Goal: Task Accomplishment & Management: Complete application form

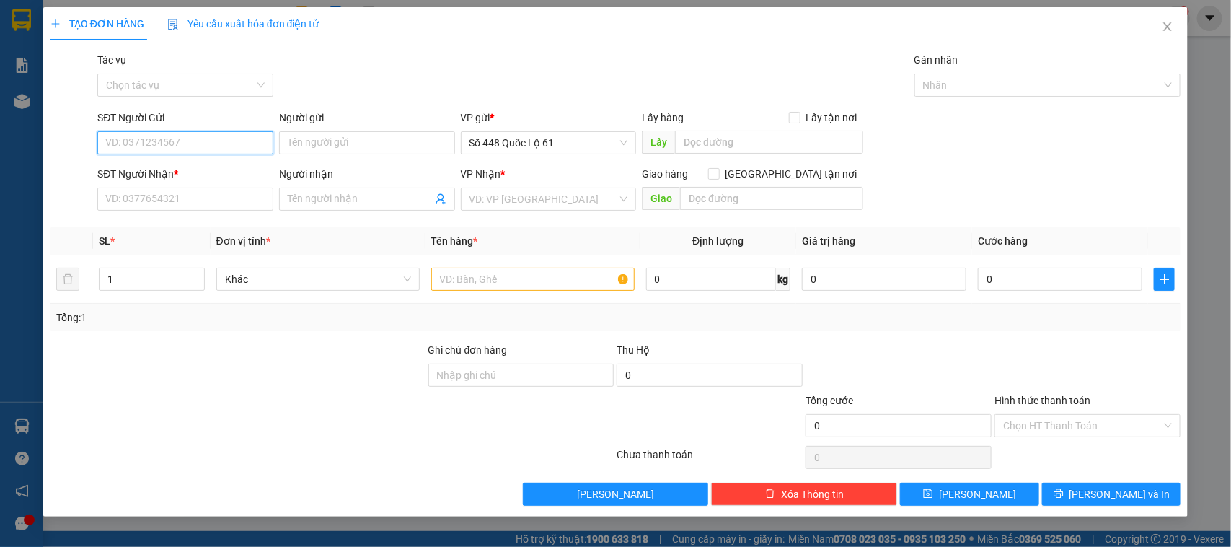
paste input "0898002515"
type input "0898002515"
drag, startPoint x: 749, startPoint y: 143, endPoint x: 736, endPoint y: 143, distance: 12.3
click at [743, 143] on input "text" at bounding box center [769, 142] width 188 height 23
type input "LẤP VÒ"
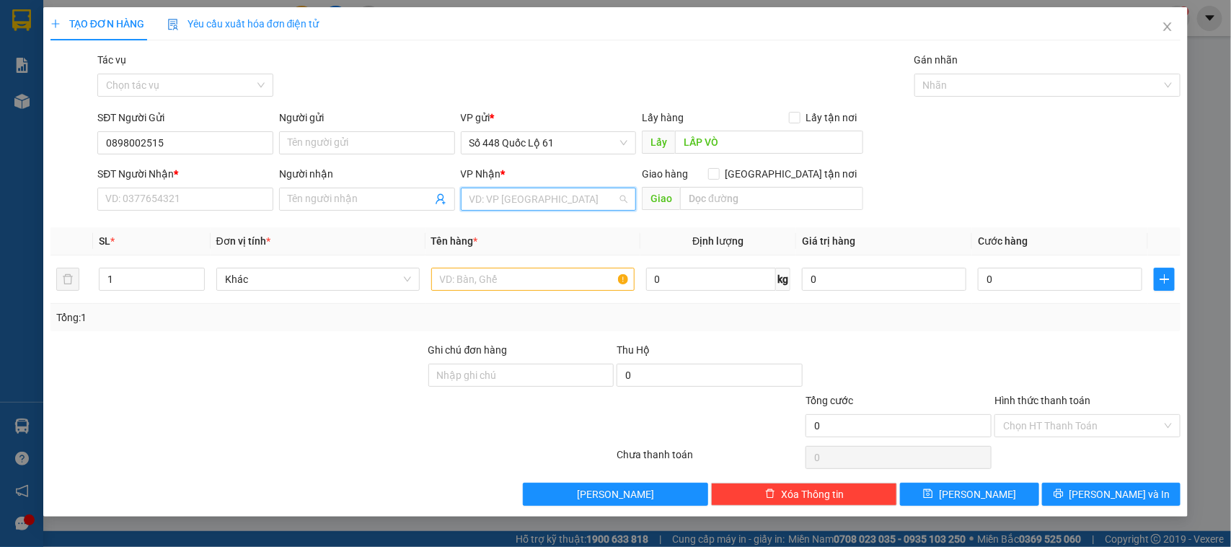
click at [512, 193] on input "search" at bounding box center [544, 199] width 149 height 22
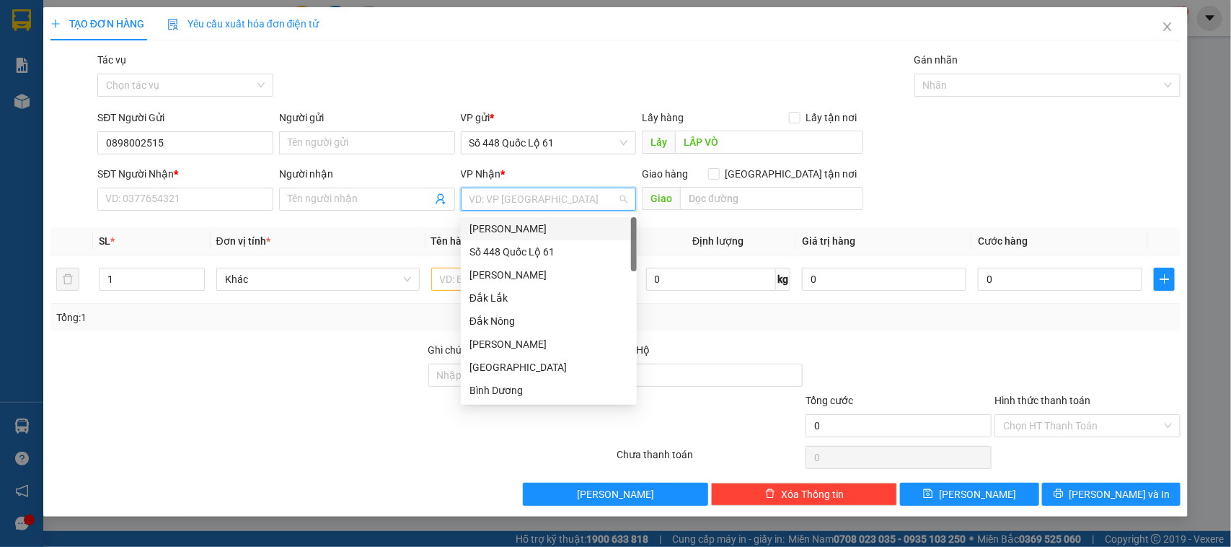
type input "L"
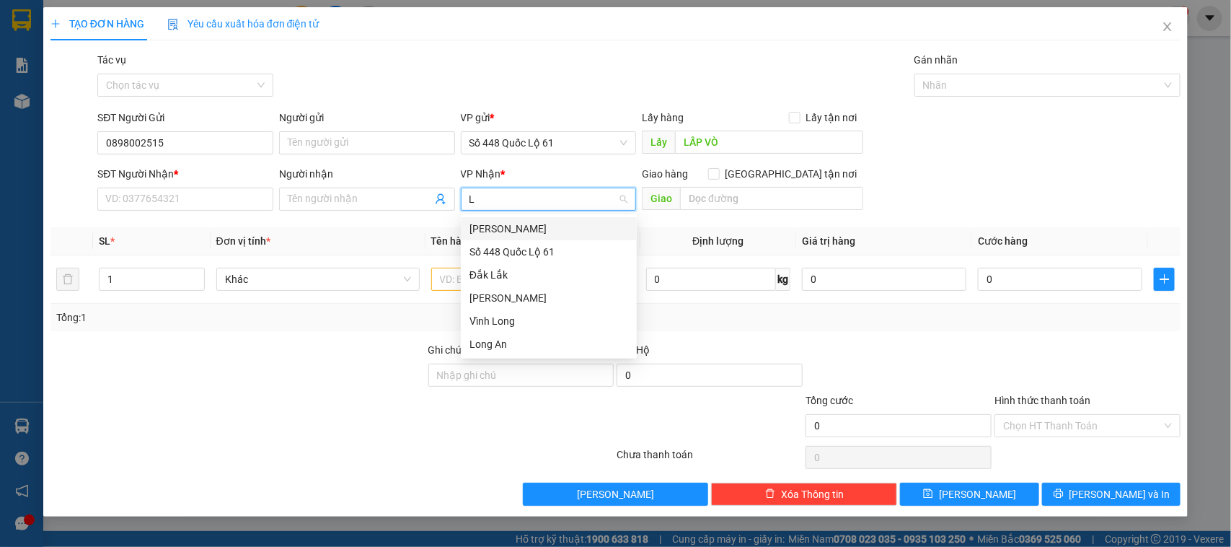
drag, startPoint x: 514, startPoint y: 225, endPoint x: 702, endPoint y: 215, distance: 188.5
click at [513, 225] on div "[PERSON_NAME]" at bounding box center [549, 229] width 159 height 16
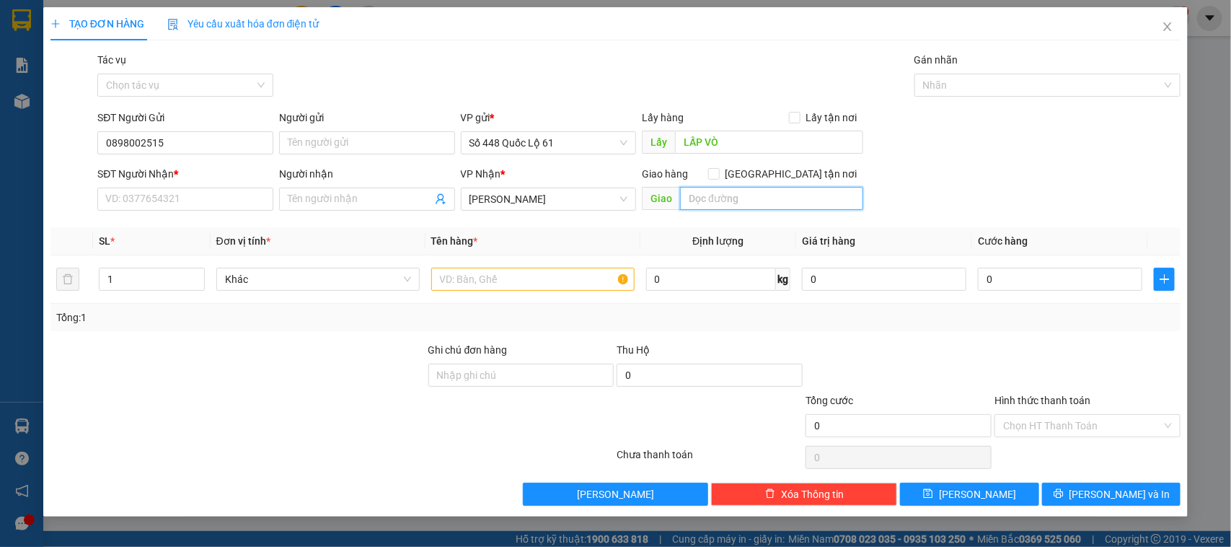
click at [714, 206] on input "text" at bounding box center [771, 198] width 183 height 23
type input "DI LINH"
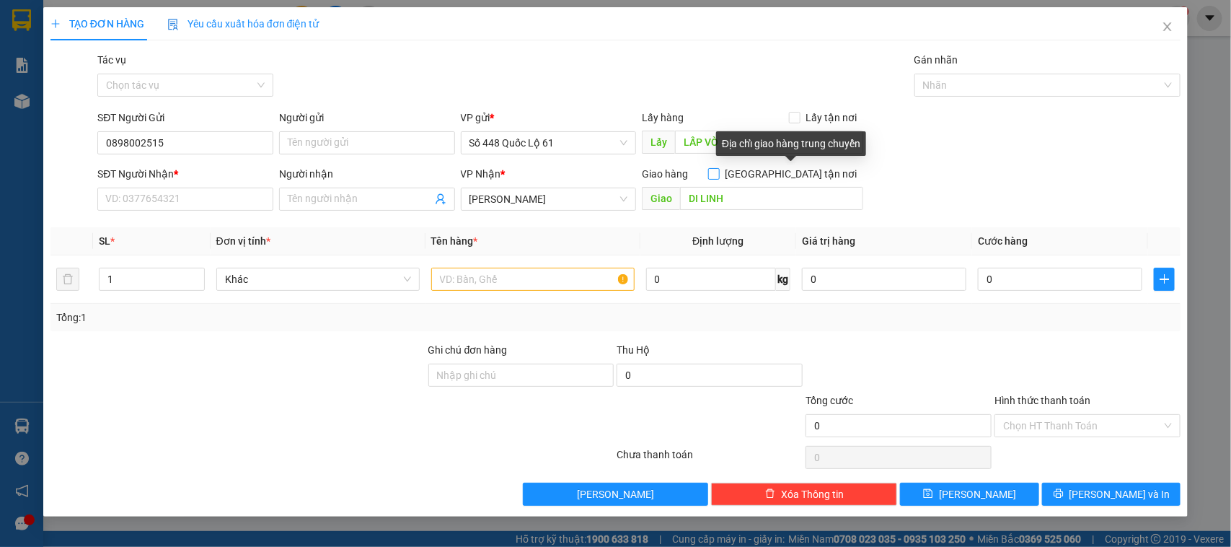
click at [798, 174] on span "[GEOGRAPHIC_DATA] tận nơi" at bounding box center [792, 174] width 144 height 16
click at [718, 174] on input "[GEOGRAPHIC_DATA] tận nơi" at bounding box center [713, 173] width 10 height 10
checkbox input "true"
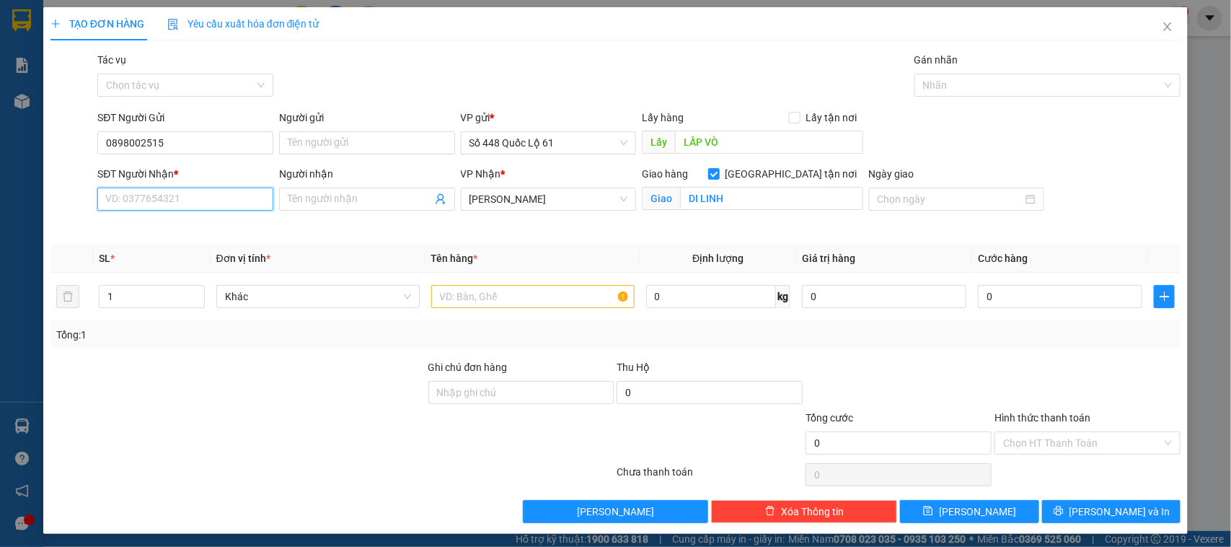
click at [204, 203] on input "SĐT Người Nhận *" at bounding box center [185, 199] width 176 height 23
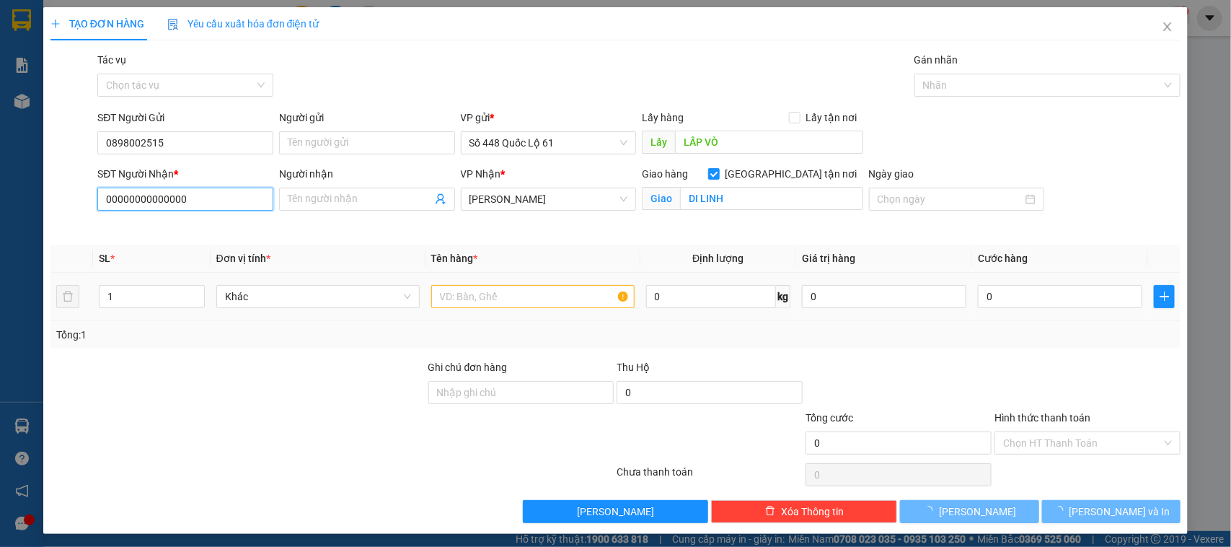
type input "00000000000000"
drag, startPoint x: 472, startPoint y: 301, endPoint x: 462, endPoint y: 301, distance: 10.1
click at [465, 301] on input "text" at bounding box center [532, 296] width 203 height 23
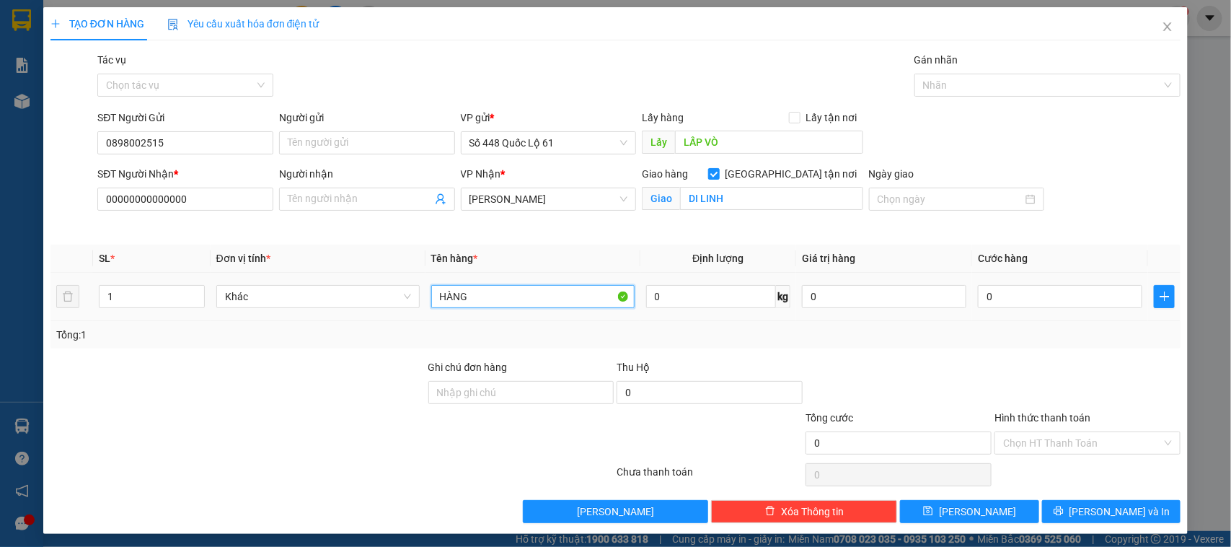
type input "HÀNG"
drag, startPoint x: 964, startPoint y: 308, endPoint x: 969, endPoint y: 296, distance: 12.6
click at [972, 304] on td "0" at bounding box center [1060, 297] width 176 height 48
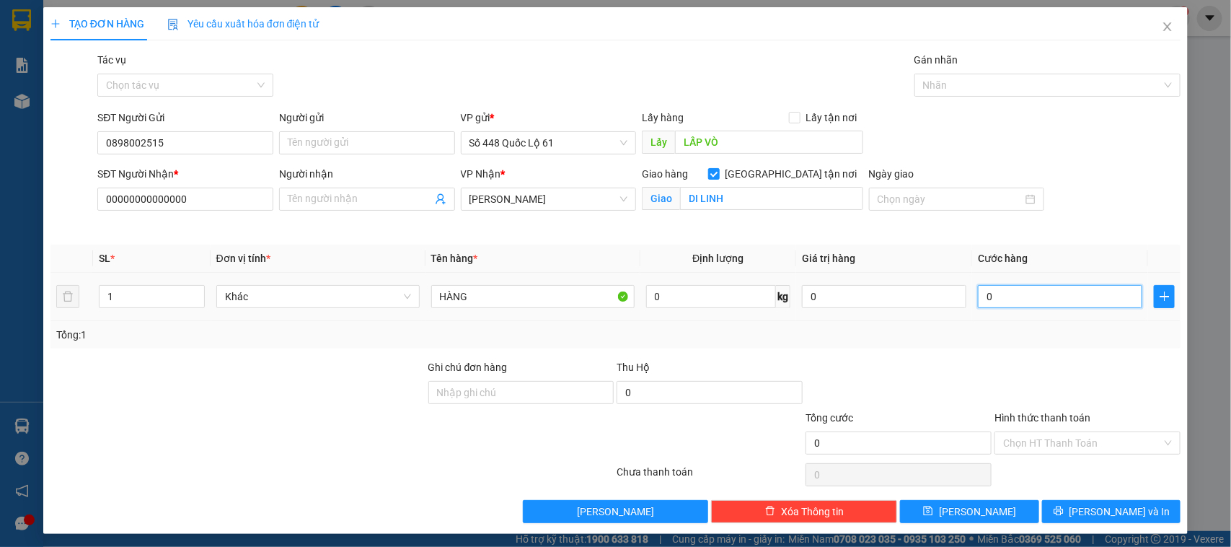
click at [978, 296] on input "0" at bounding box center [1060, 296] width 164 height 23
type input "1"
click at [905, 392] on div at bounding box center [898, 384] width 189 height 50
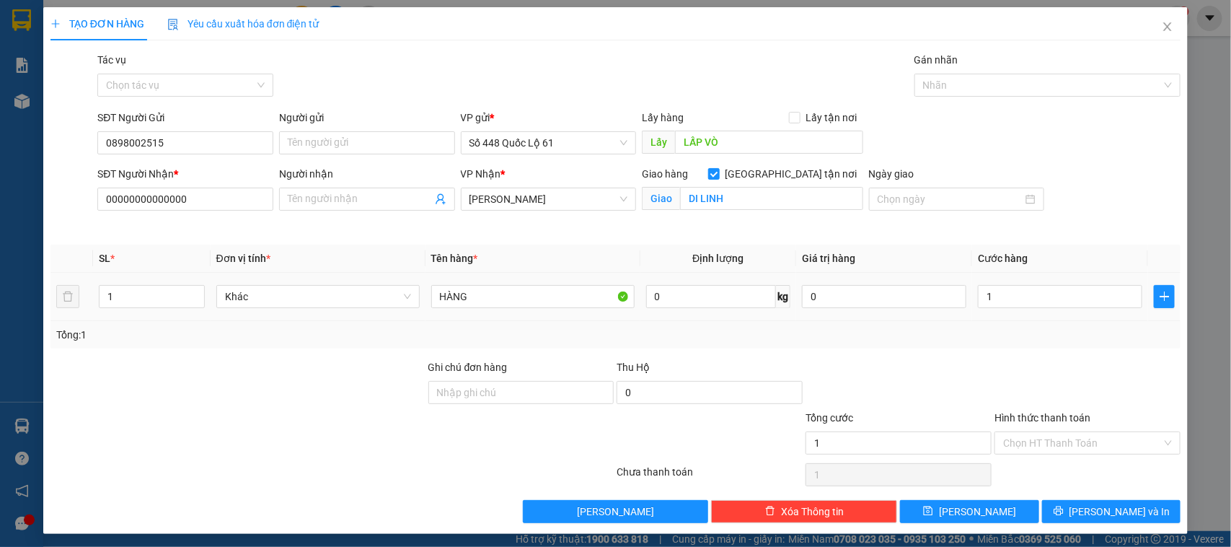
type input "1.000"
click at [923, 510] on button "[PERSON_NAME]" at bounding box center [969, 511] width 138 height 23
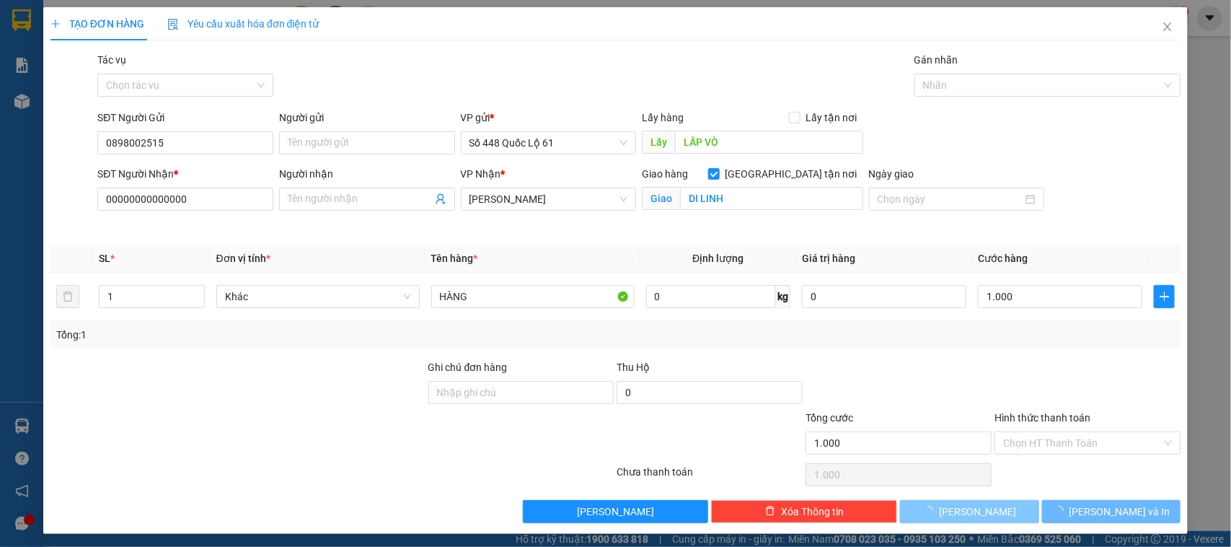
checkbox input "false"
type input "0"
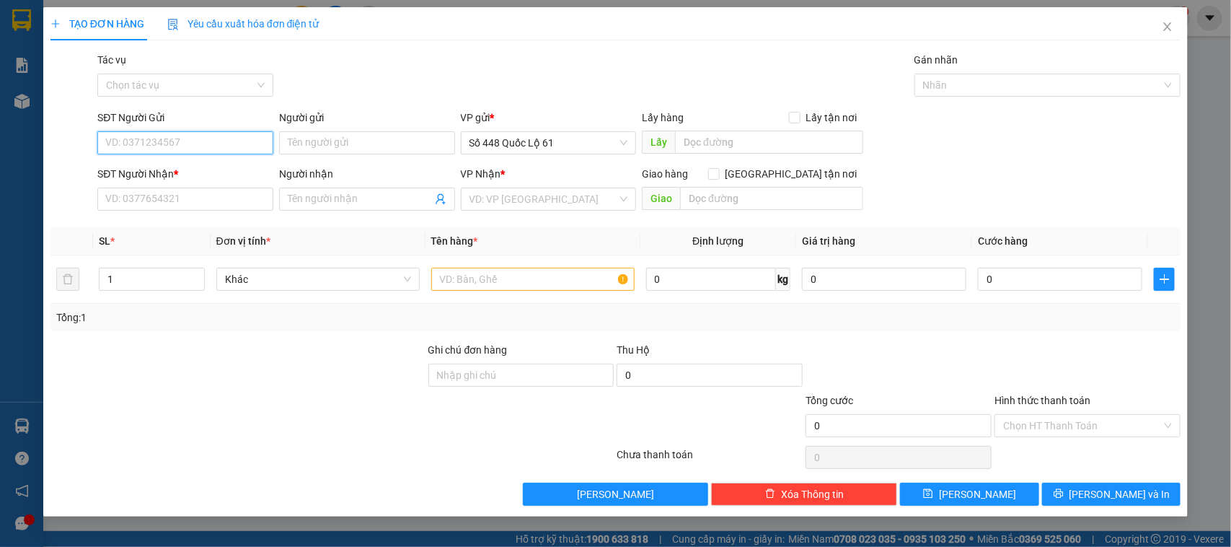
click at [228, 143] on input "SĐT Người Gửi" at bounding box center [185, 142] width 176 height 23
click at [188, 171] on div "0987146215" at bounding box center [187, 172] width 162 height 16
type input "0987146215"
type input "an hữu"
type input "0000000000000"
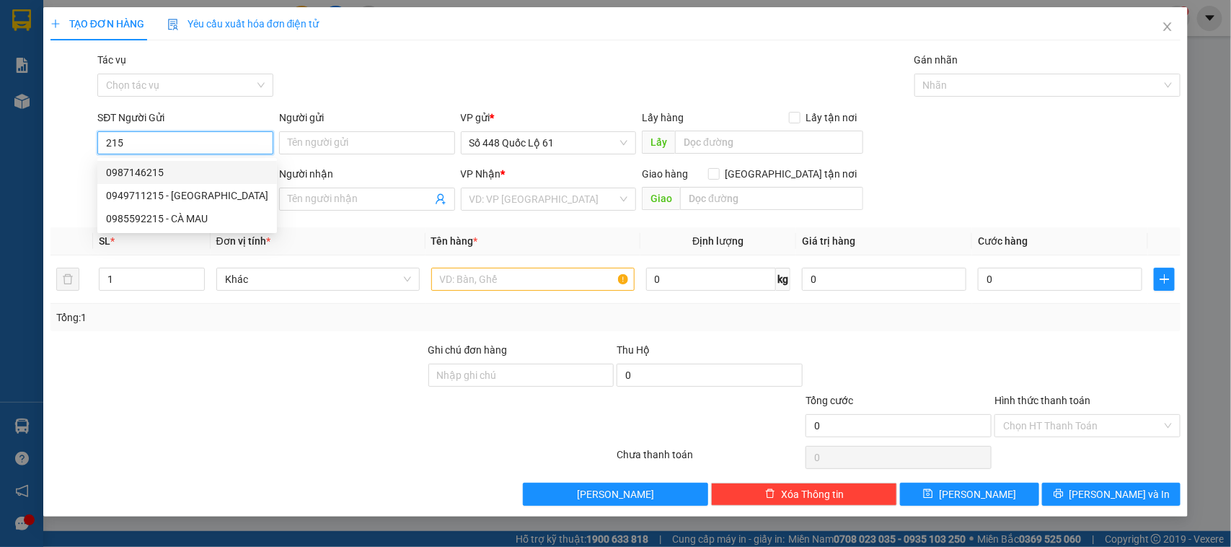
type input "VŨ MẬP"
checkbox input "true"
type input "[GEOGRAPHIC_DATA]"
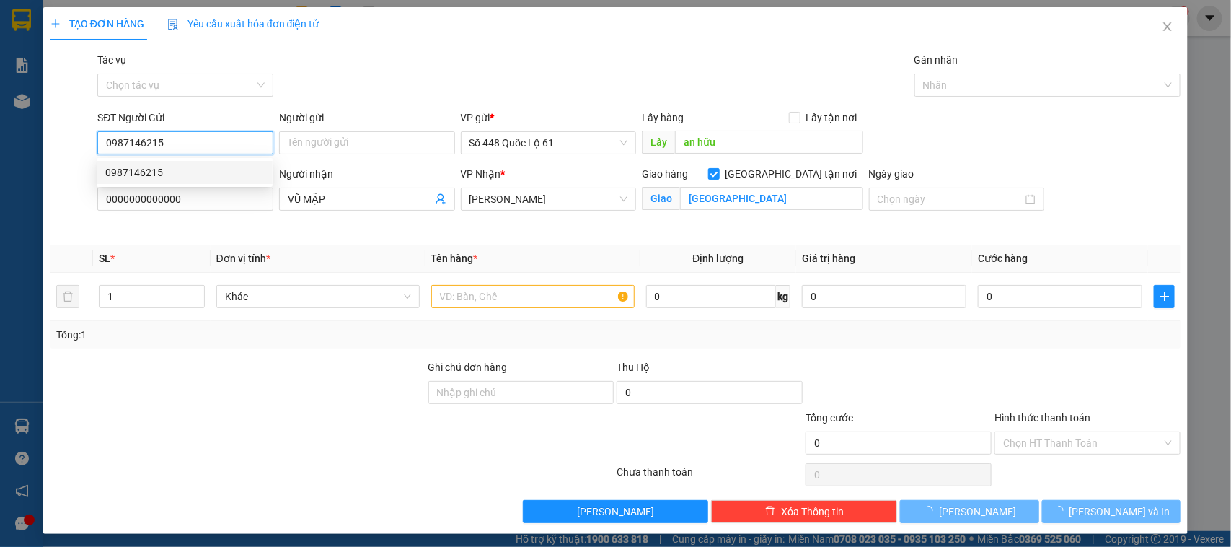
type input "300.000"
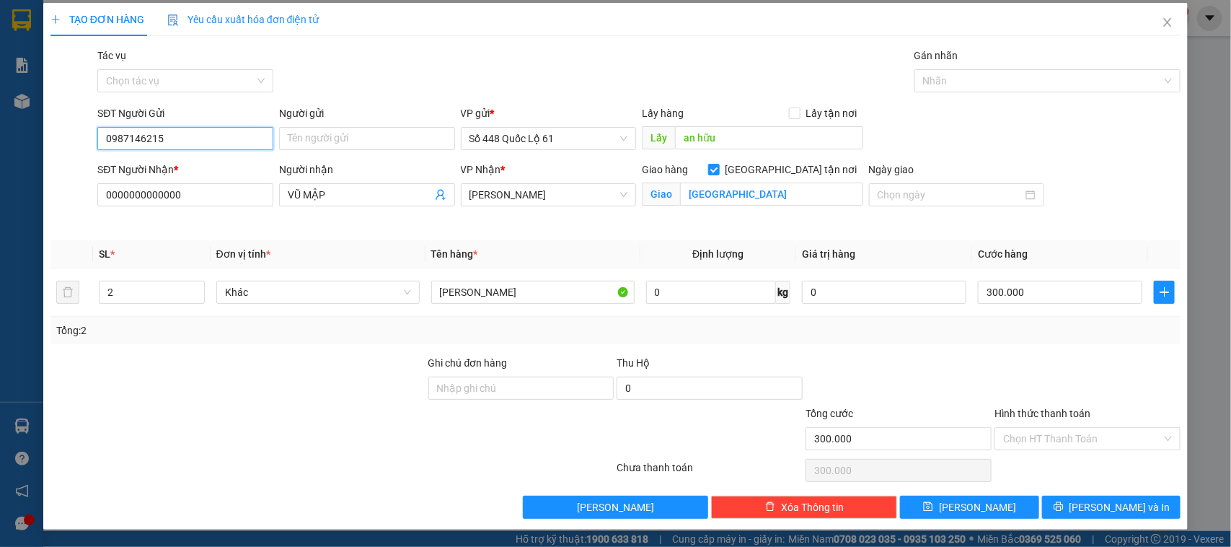
scroll to position [5, 0]
type input "0987146215"
click at [933, 506] on icon "save" at bounding box center [928, 506] width 10 height 10
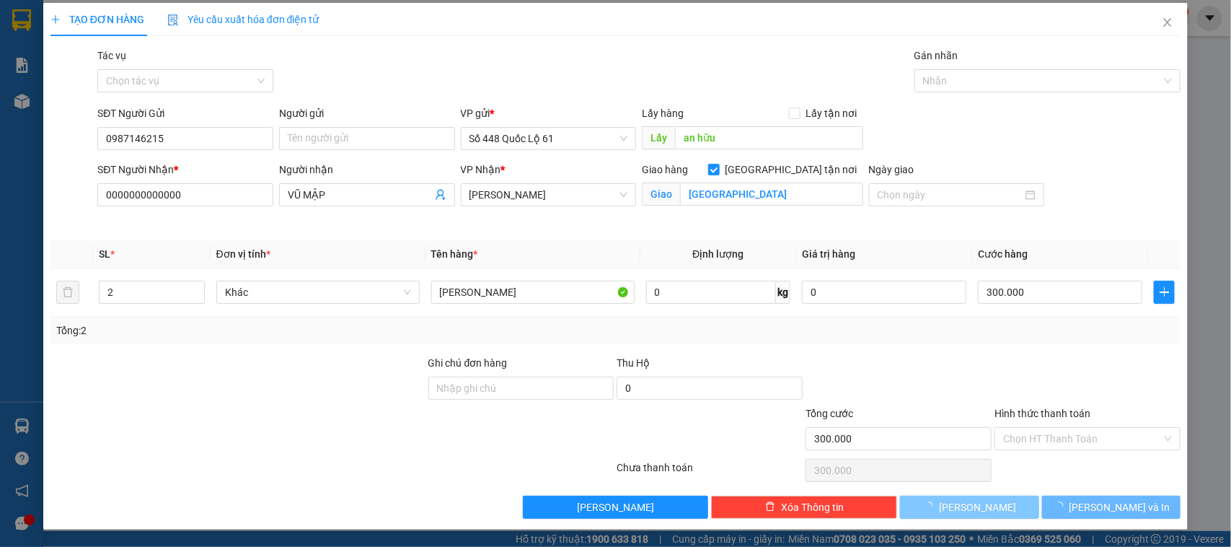
checkbox input "false"
type input "0"
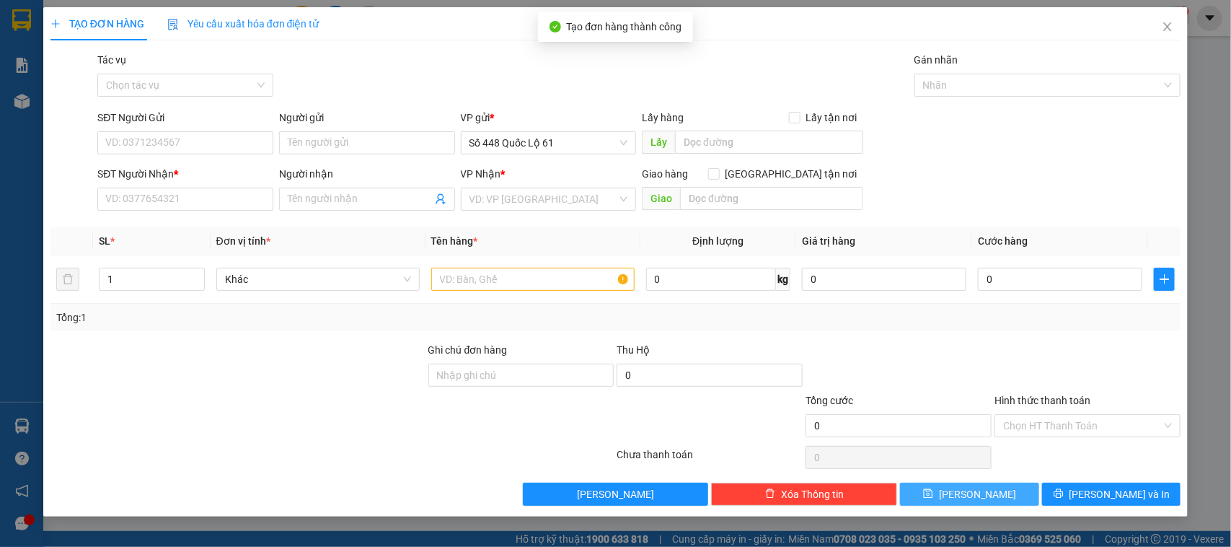
scroll to position [0, 0]
click at [222, 74] on input "Tác vụ" at bounding box center [180, 85] width 149 height 22
click at [190, 144] on input "SĐT Người Gửi" at bounding box center [185, 142] width 176 height 23
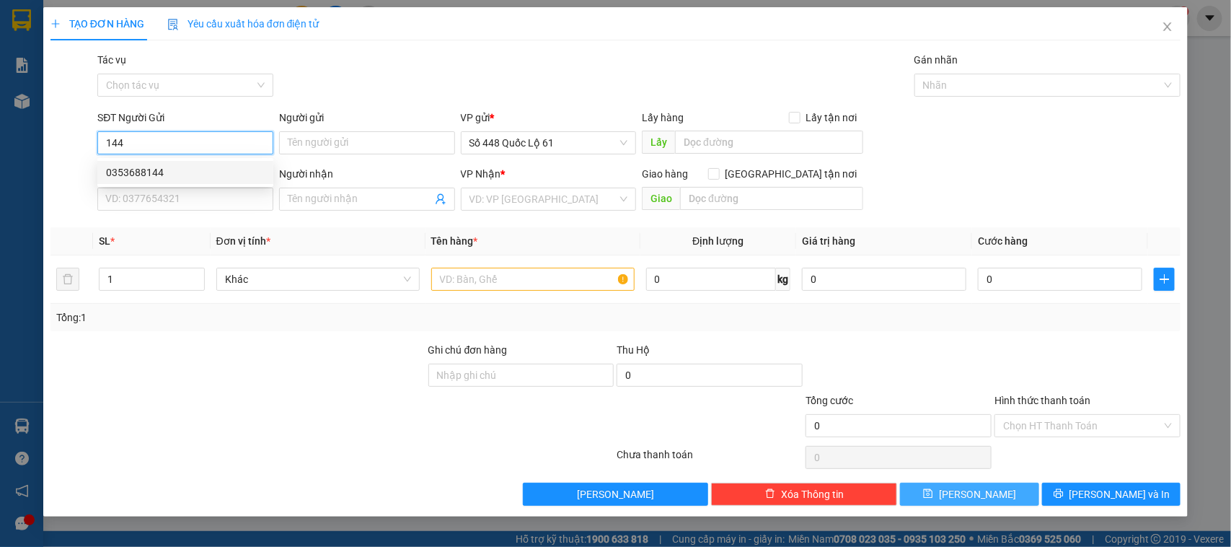
click at [169, 172] on div "0353688144" at bounding box center [185, 172] width 159 height 16
type input "0353688144"
type input "nha mân"
type input "00000000000"
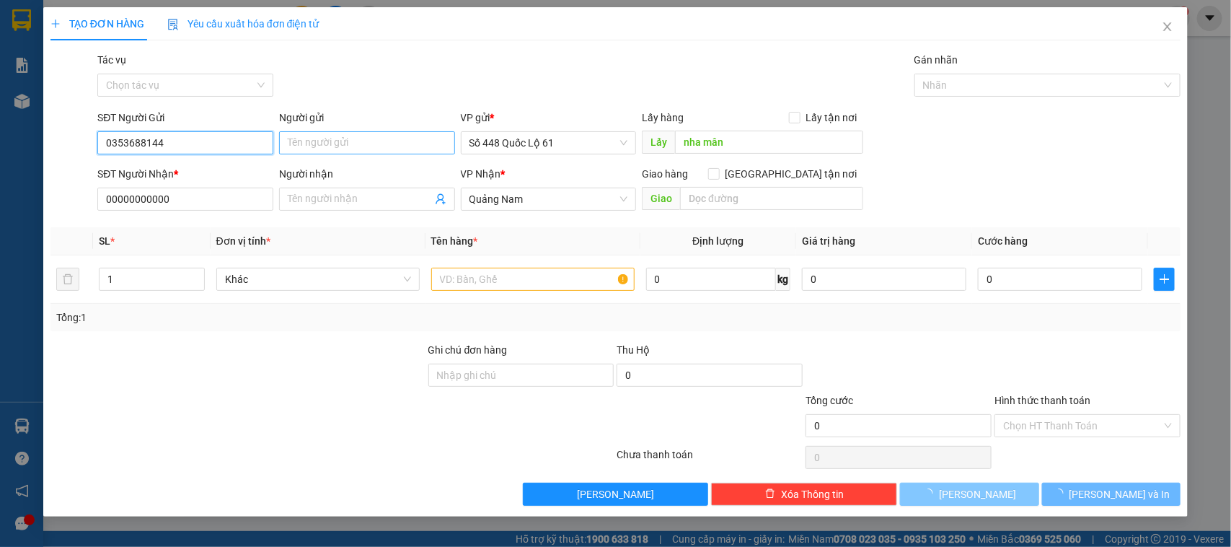
type input "300.000"
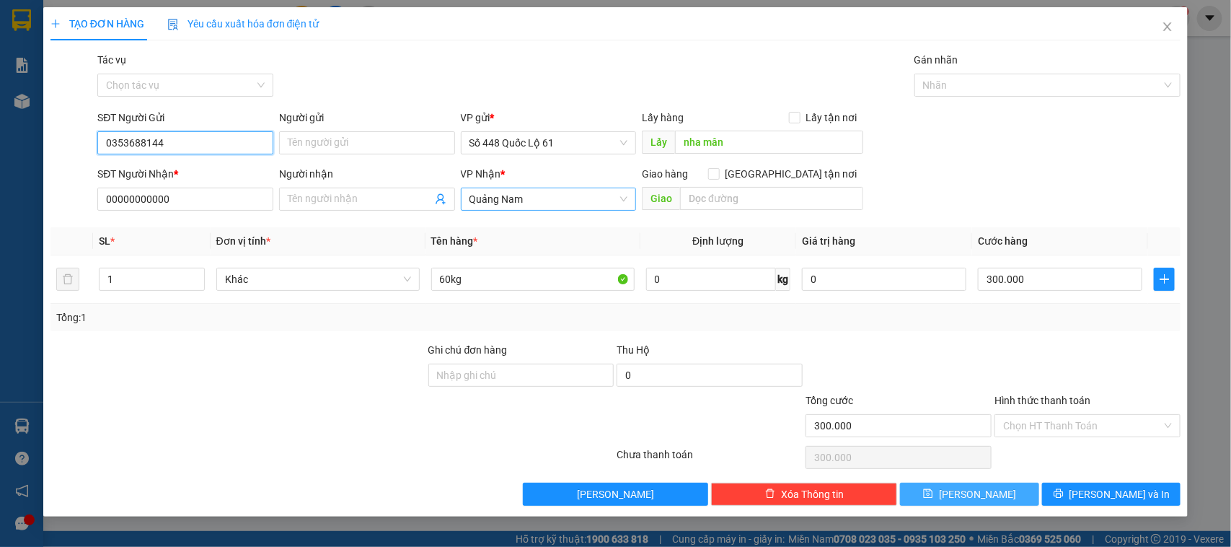
click at [545, 199] on span "Quảng Nam" at bounding box center [549, 199] width 159 height 22
type input "0353688144"
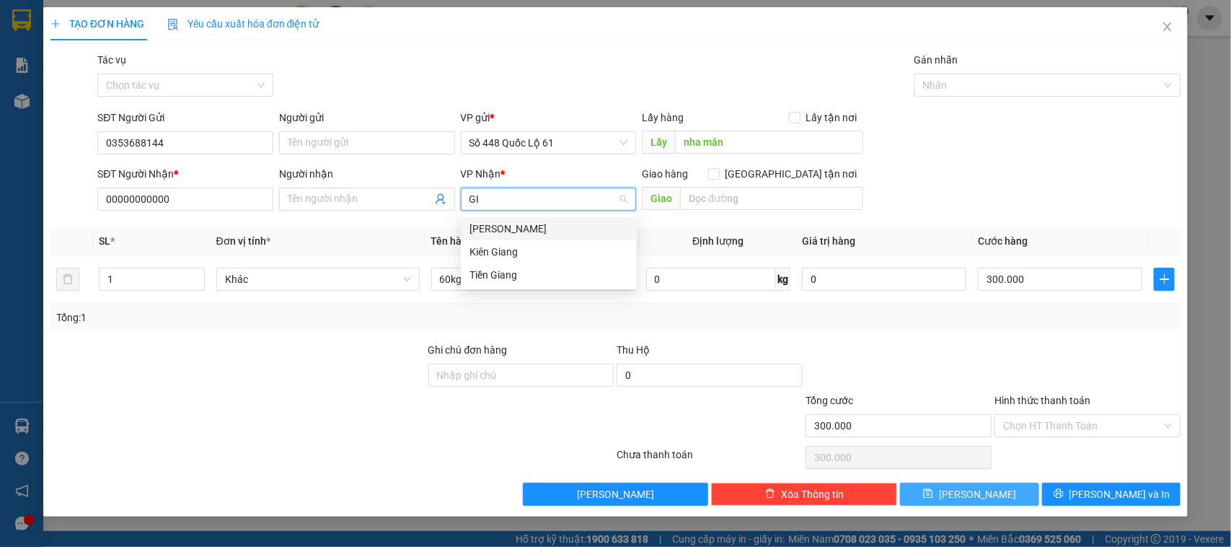
type input "GIA"
click at [507, 226] on div "[PERSON_NAME]" at bounding box center [549, 229] width 159 height 16
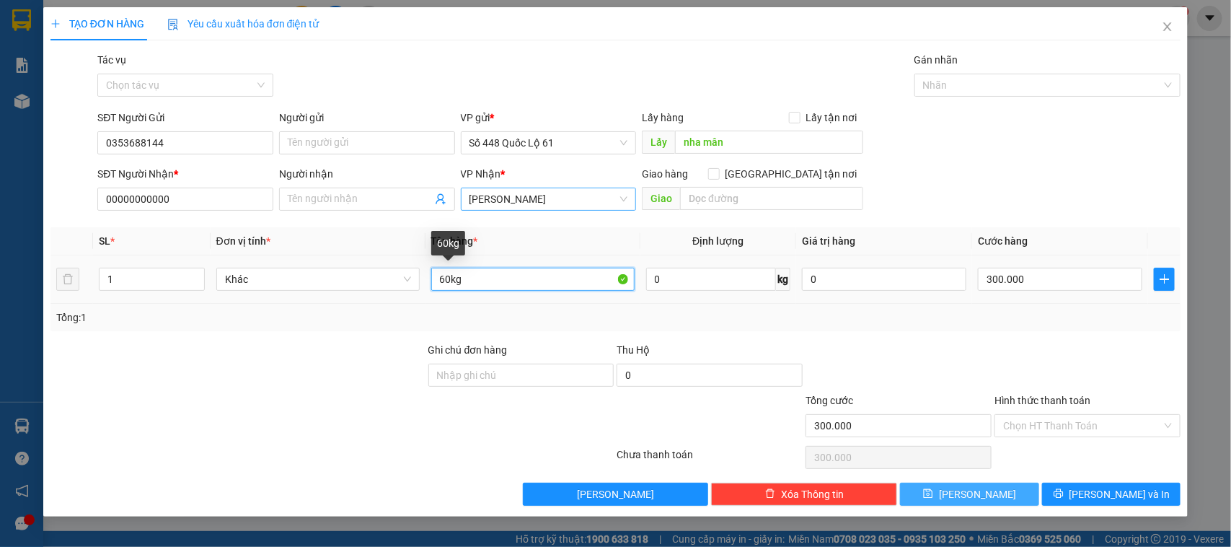
click at [484, 280] on input "60kg" at bounding box center [532, 279] width 203 height 23
type input "6"
type input "20KG"
click at [1047, 286] on input "300.000" at bounding box center [1060, 279] width 164 height 23
type input "0"
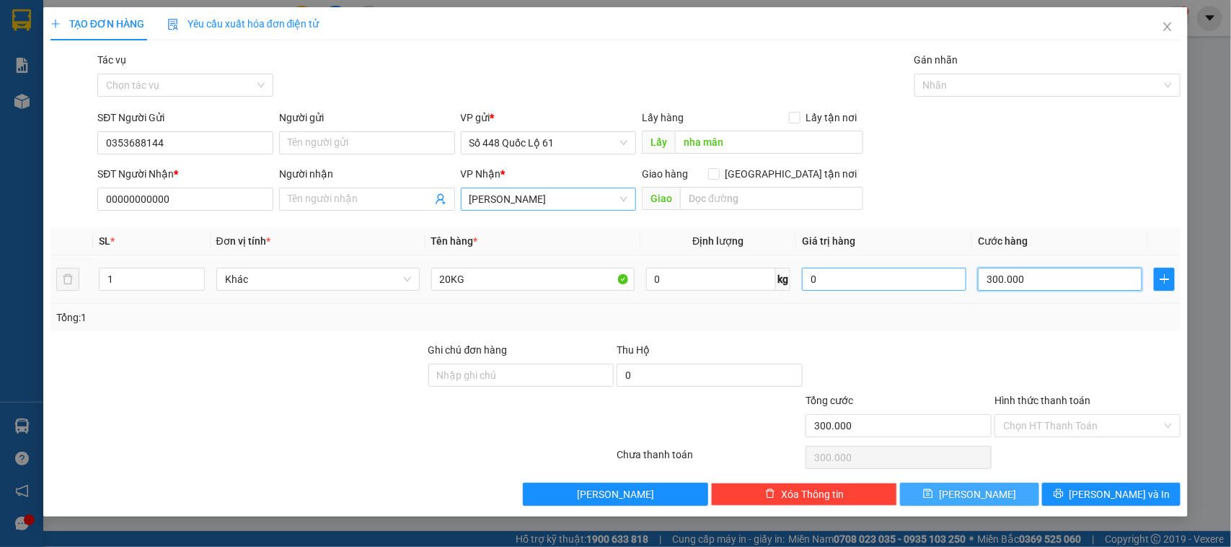
type input "0"
type input "5"
type input "05"
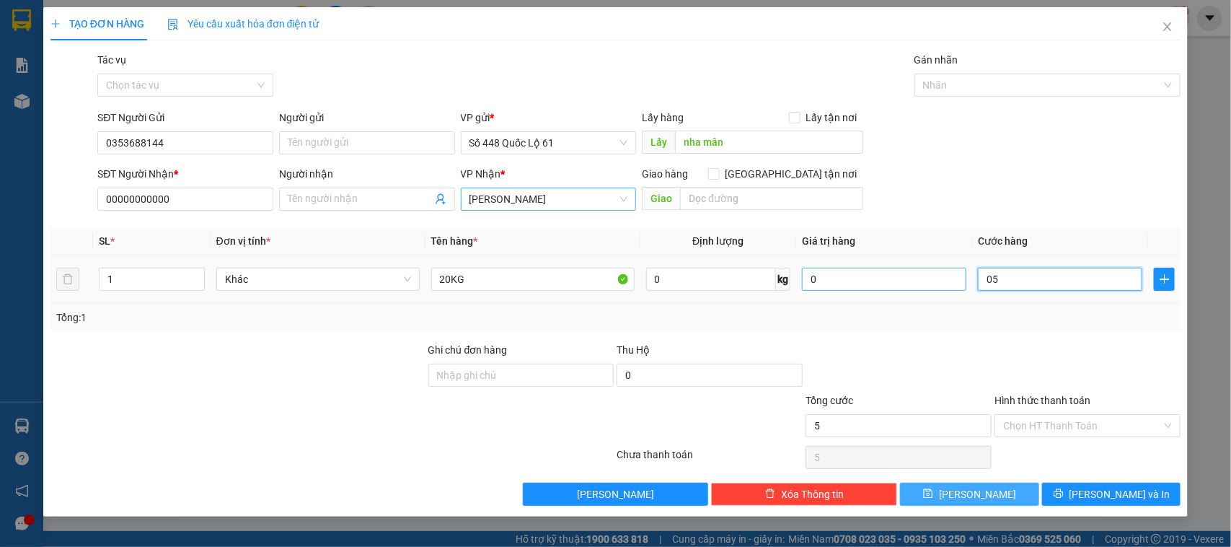
type input "0"
type input "5"
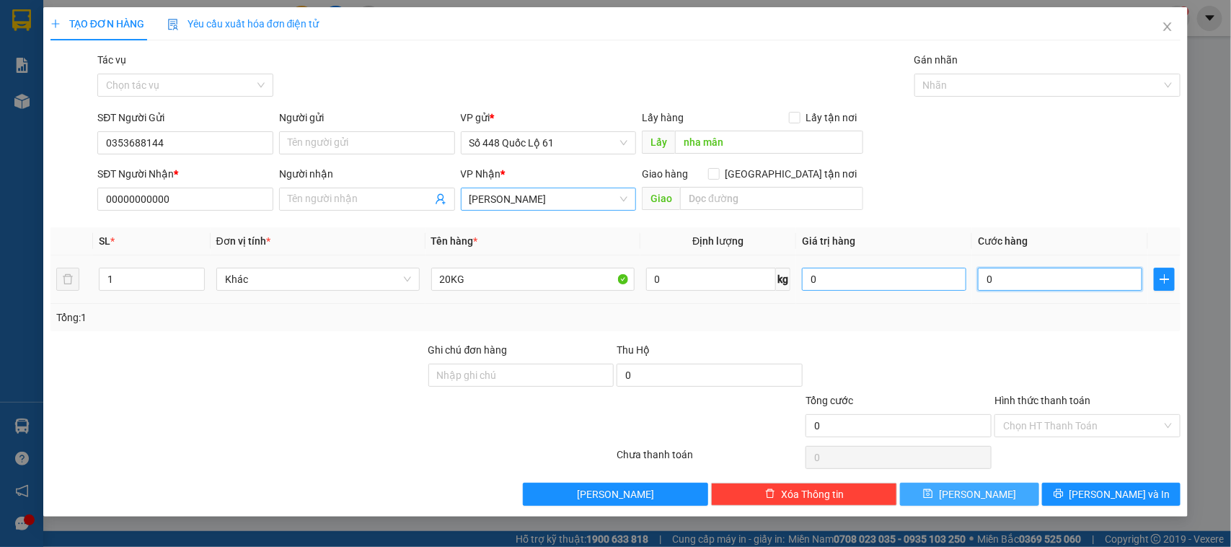
type input "05"
type input "50"
click at [992, 281] on input "050" at bounding box center [1060, 279] width 164 height 23
type input "50"
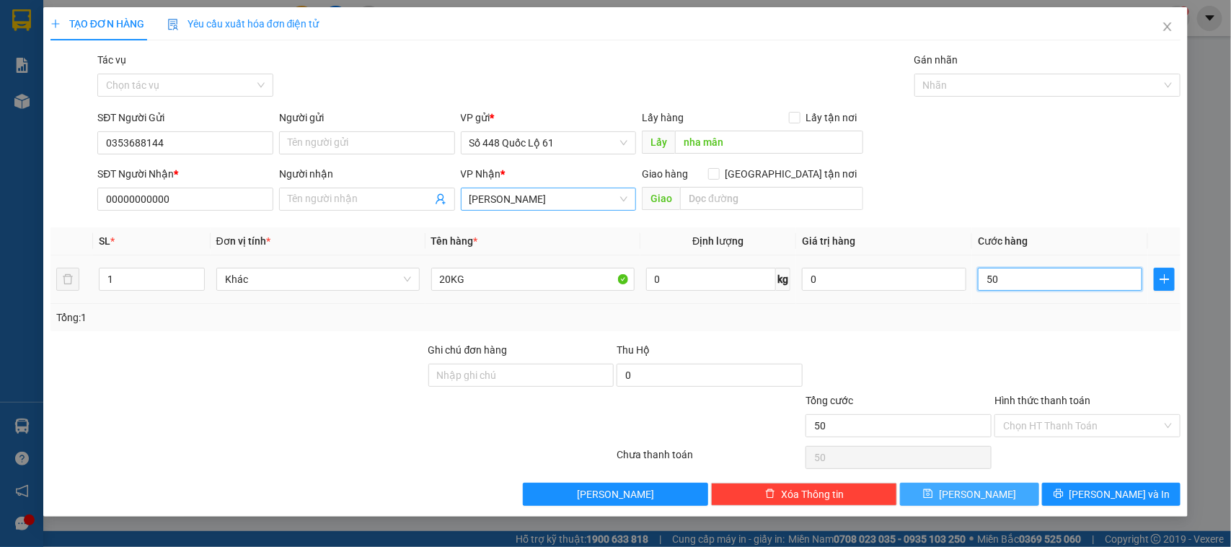
click at [1021, 276] on input "50" at bounding box center [1060, 279] width 164 height 23
type input "500"
type input "5.000"
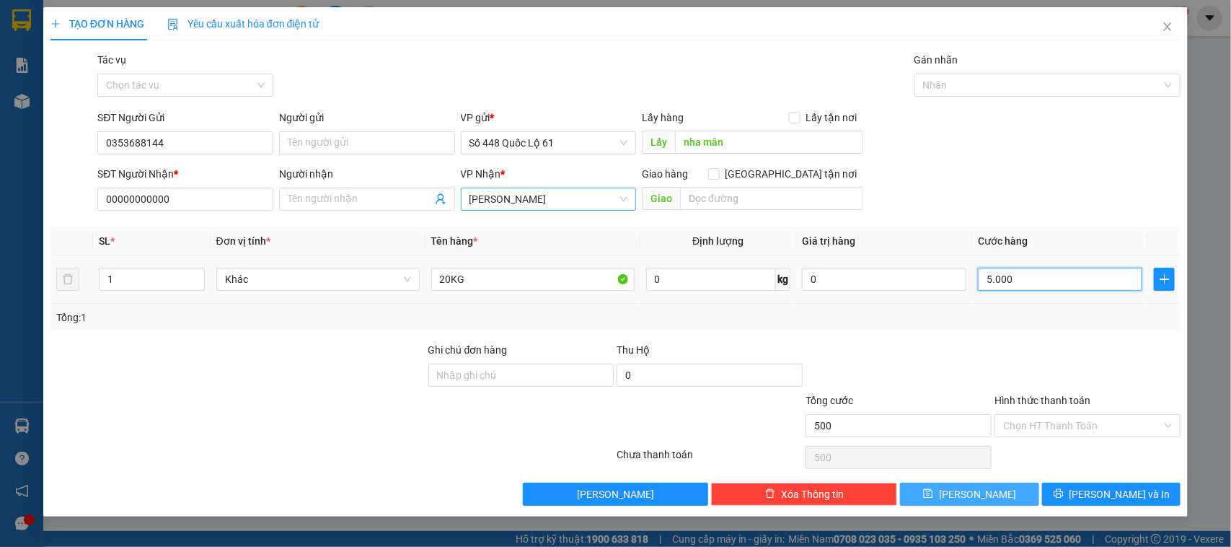
type input "5.000"
type input "500"
type input "50"
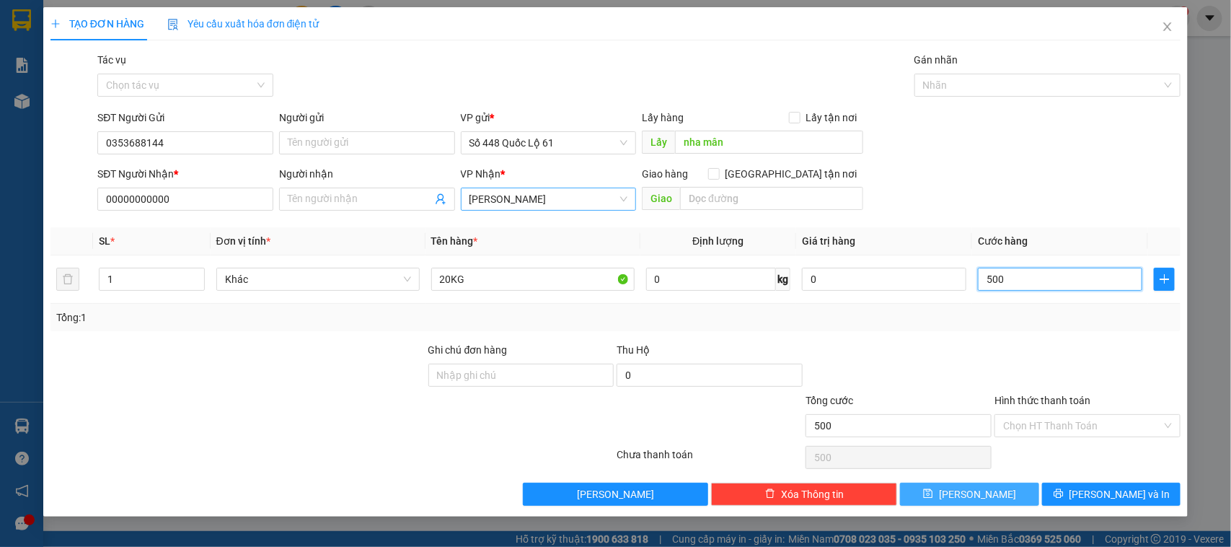
type input "50"
type input "5"
type input "0"
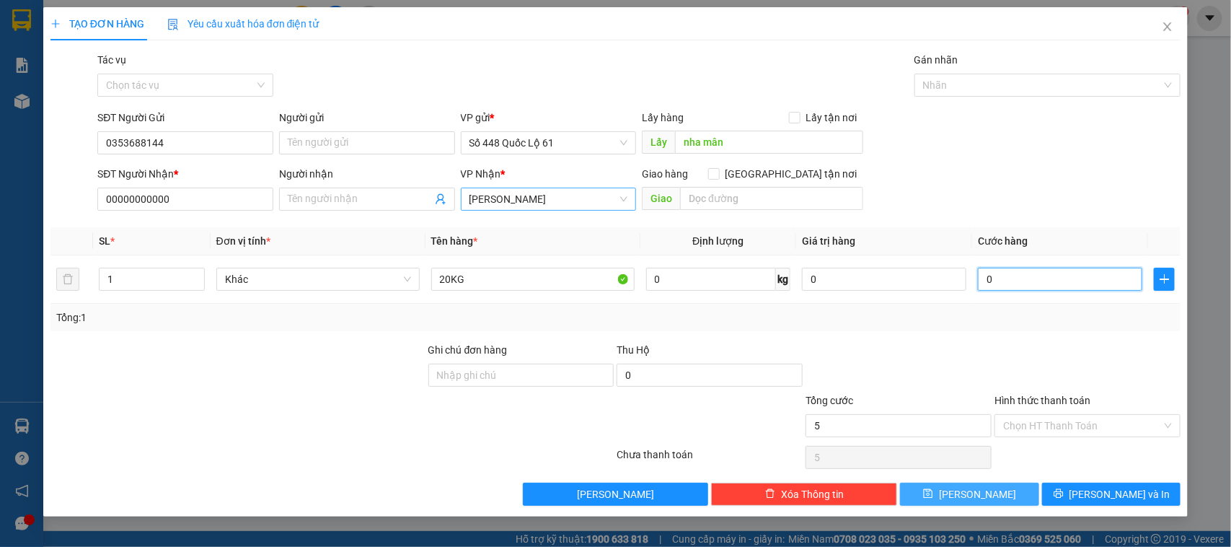
type input "0"
type input "1"
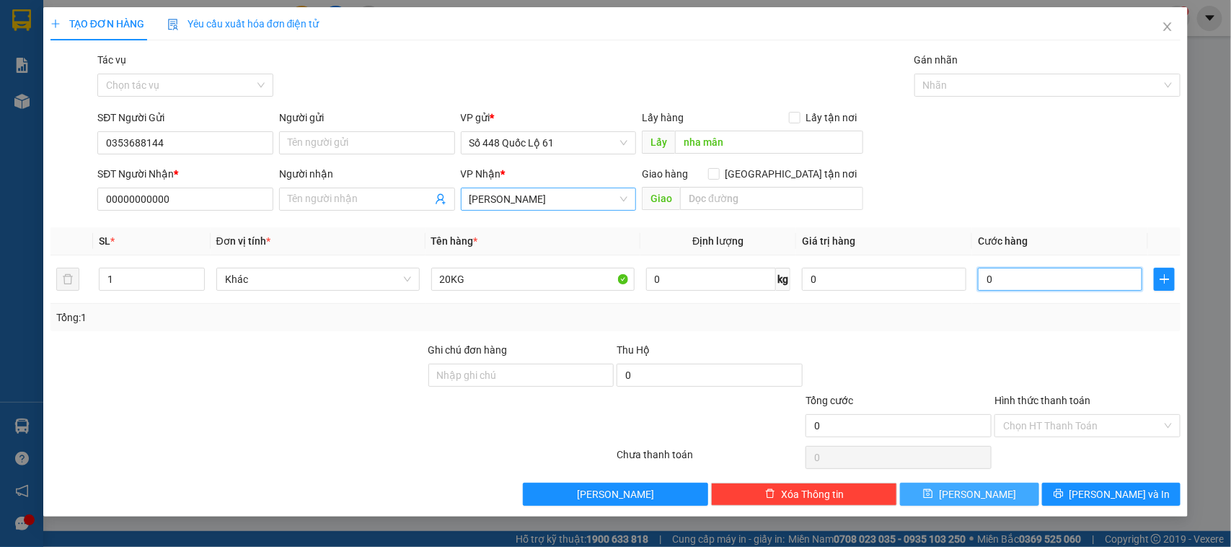
type input "01"
type input "10"
type input "0.100"
type input "100"
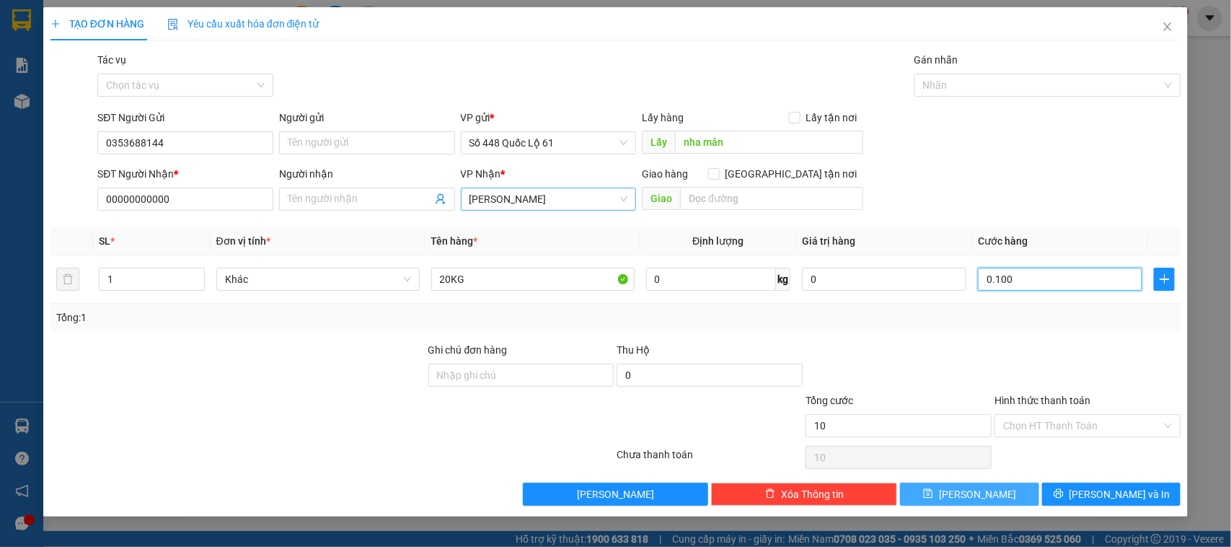
type input "100"
type input "1.000"
type input "01.000"
type input "10.000"
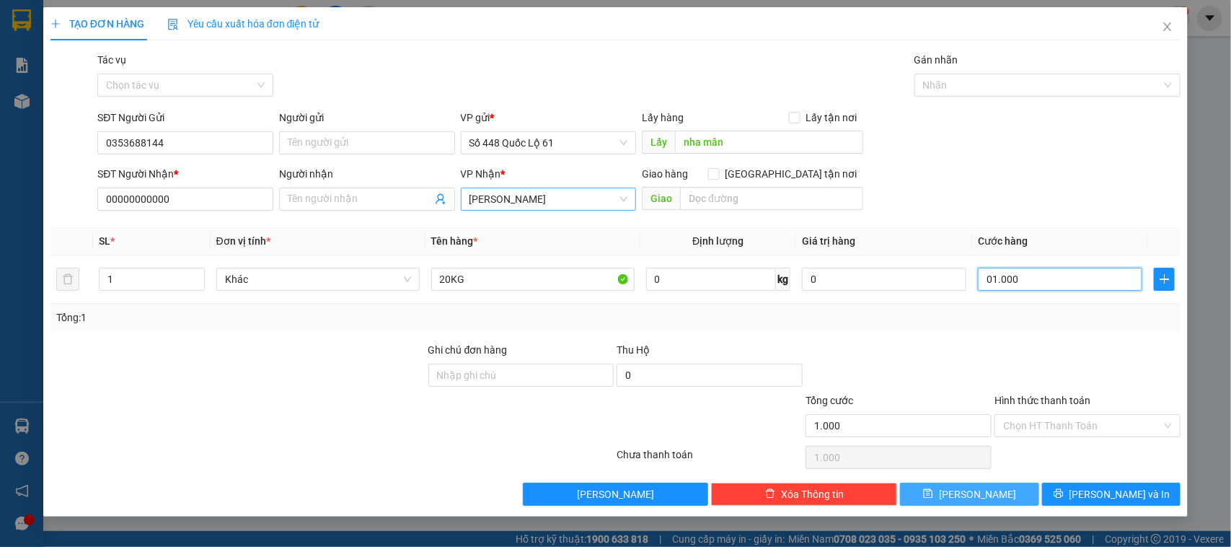
type input "10.000"
type input "010.000"
type input "100.000"
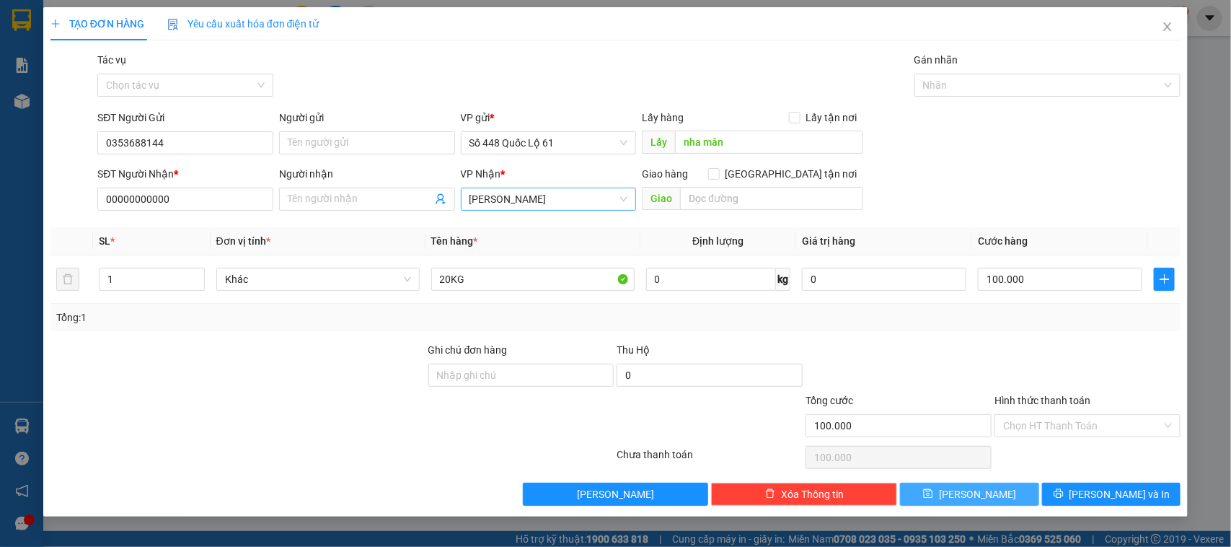
click at [939, 496] on button "[PERSON_NAME]" at bounding box center [969, 494] width 138 height 23
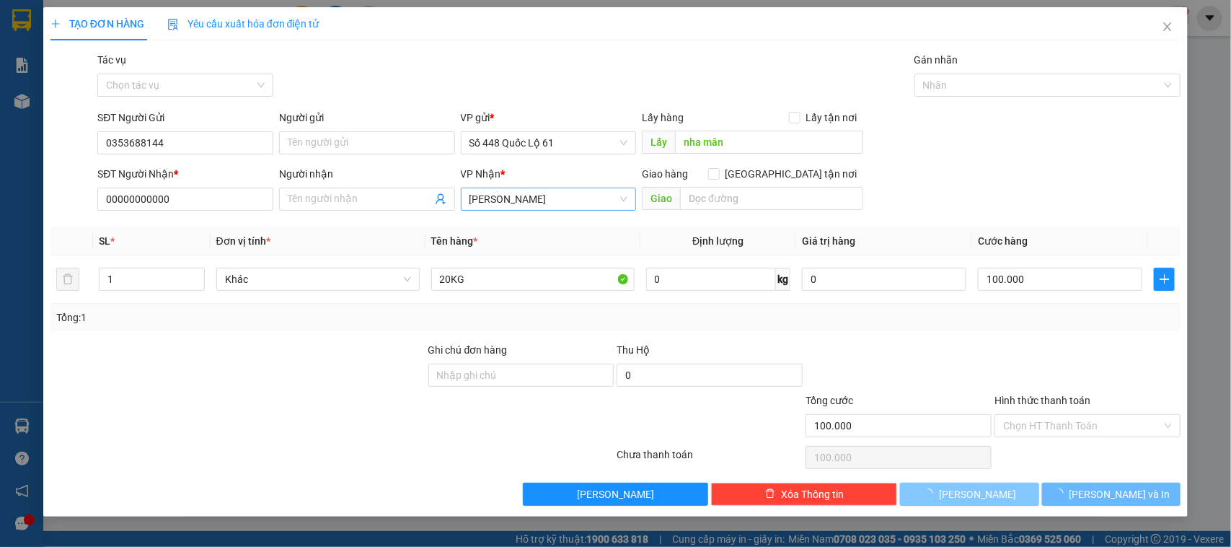
type input "0"
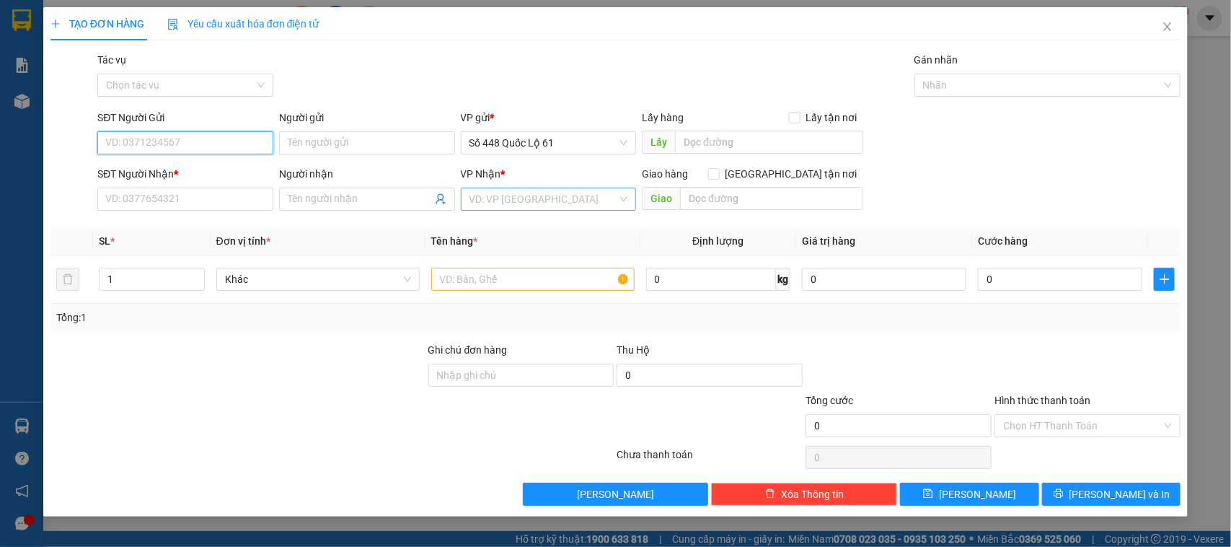
click at [213, 151] on input "SĐT Người Gửi" at bounding box center [185, 142] width 176 height 23
click at [181, 171] on div "0337752868" at bounding box center [185, 172] width 159 height 16
type input "0337752868"
type input "AN HŨU"
type input "00000000000"
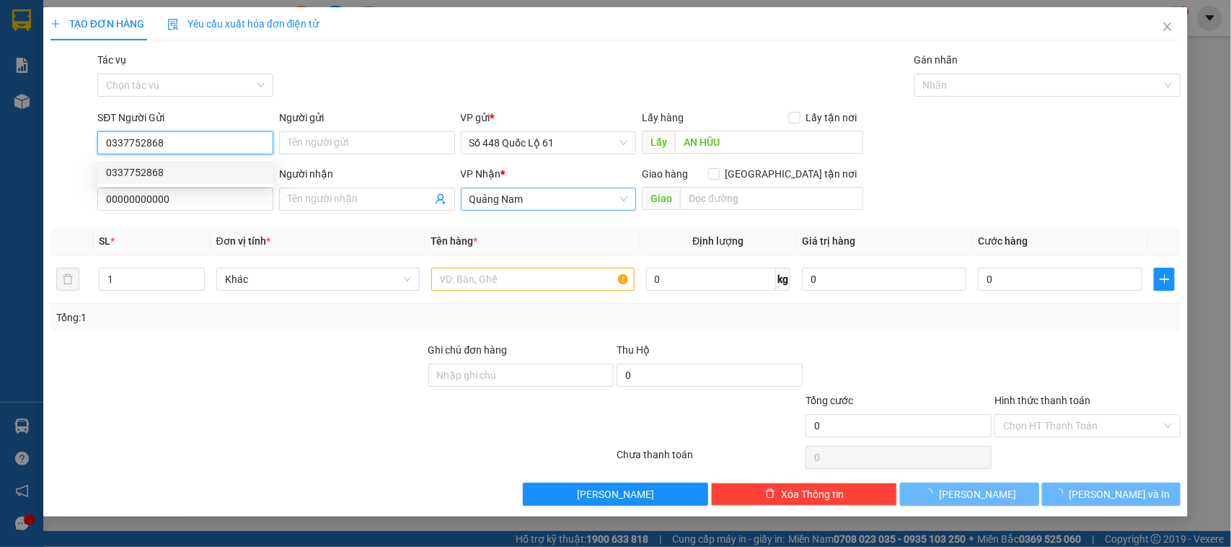
type input "200.000"
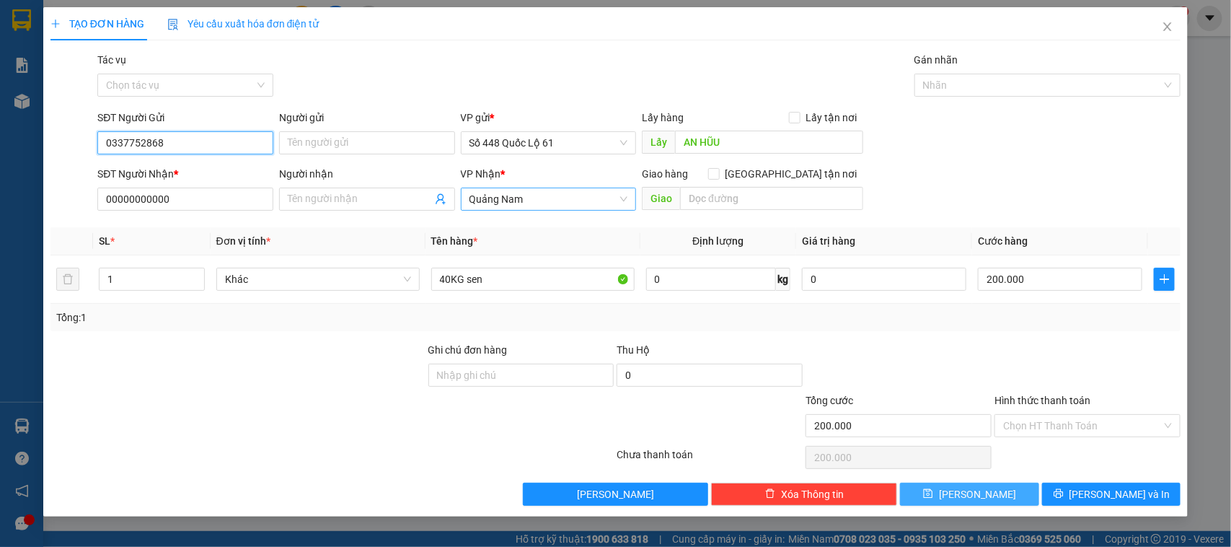
type input "0337752868"
click at [920, 487] on button "[PERSON_NAME]" at bounding box center [969, 494] width 138 height 23
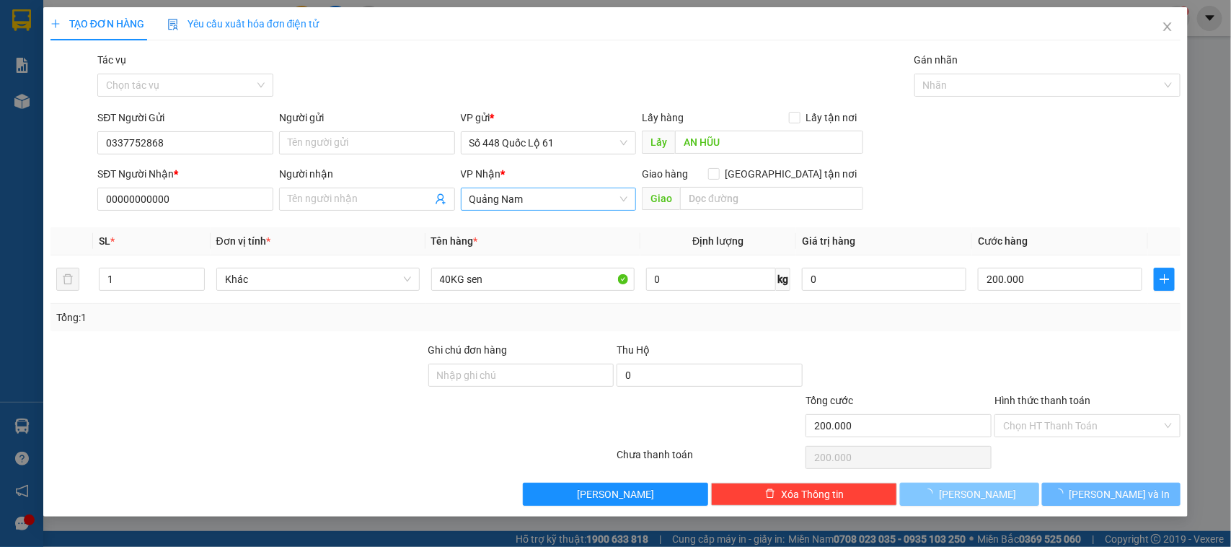
type input "0"
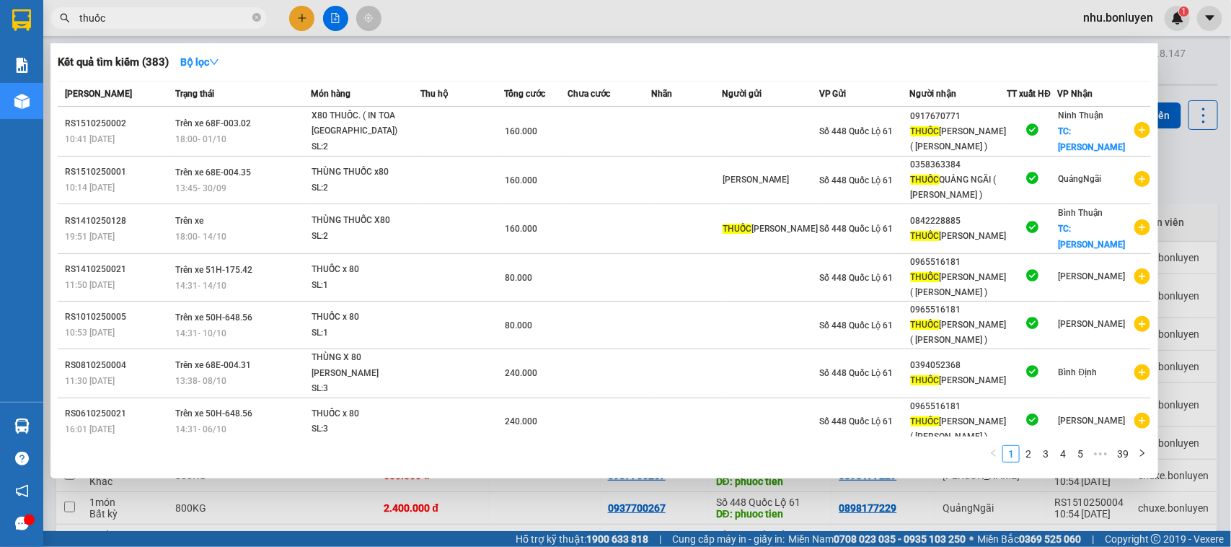
scroll to position [108, 0]
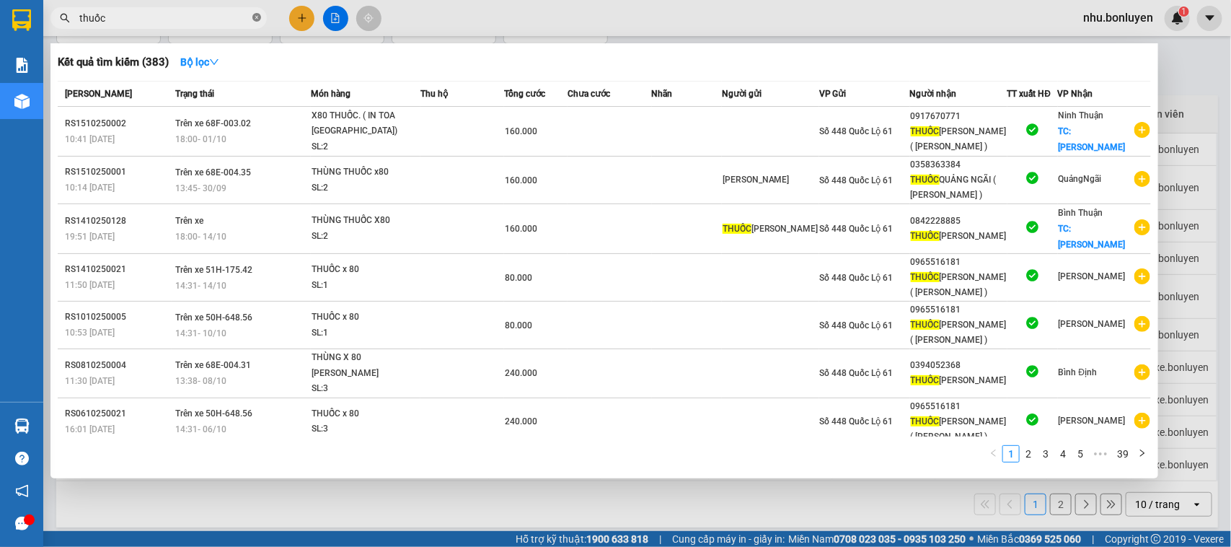
click at [256, 19] on icon "close-circle" at bounding box center [256, 17] width 9 height 9
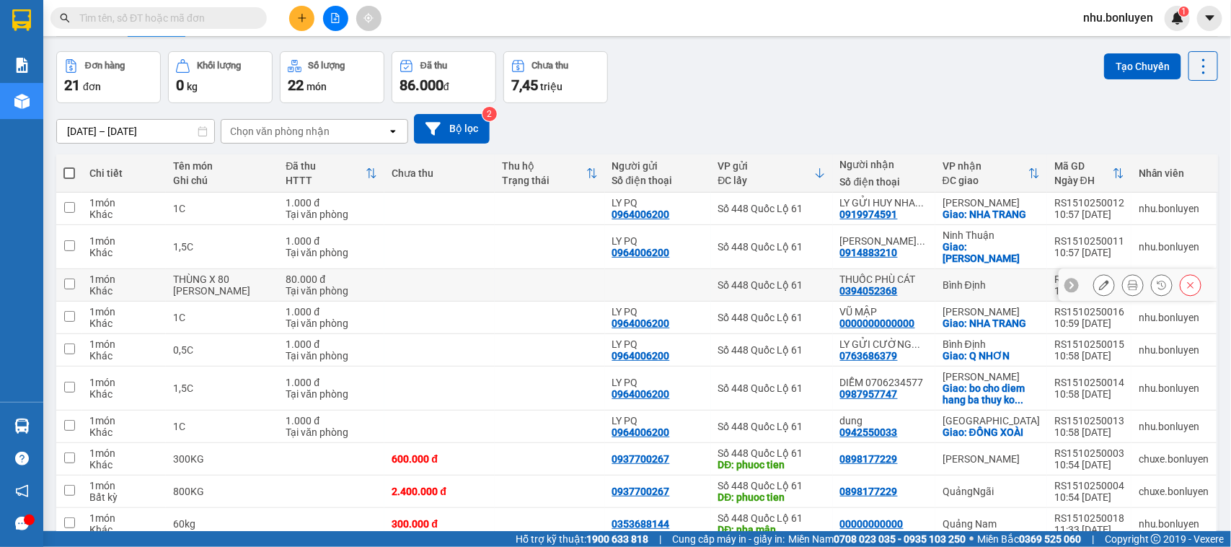
scroll to position [108, 0]
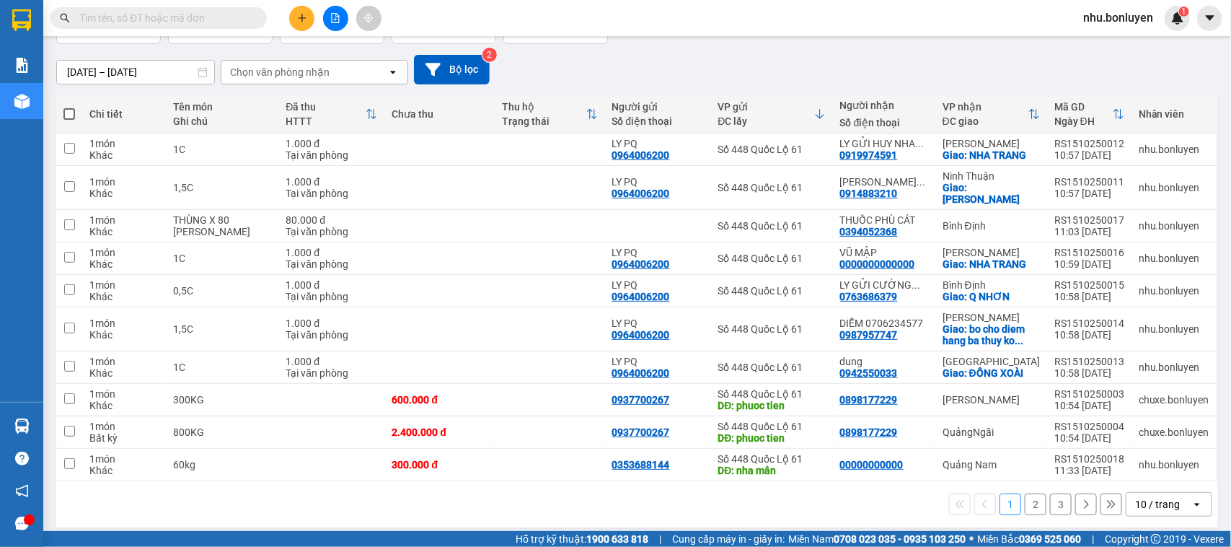
click at [1127, 493] on div "10 / trang" at bounding box center [1159, 504] width 65 height 23
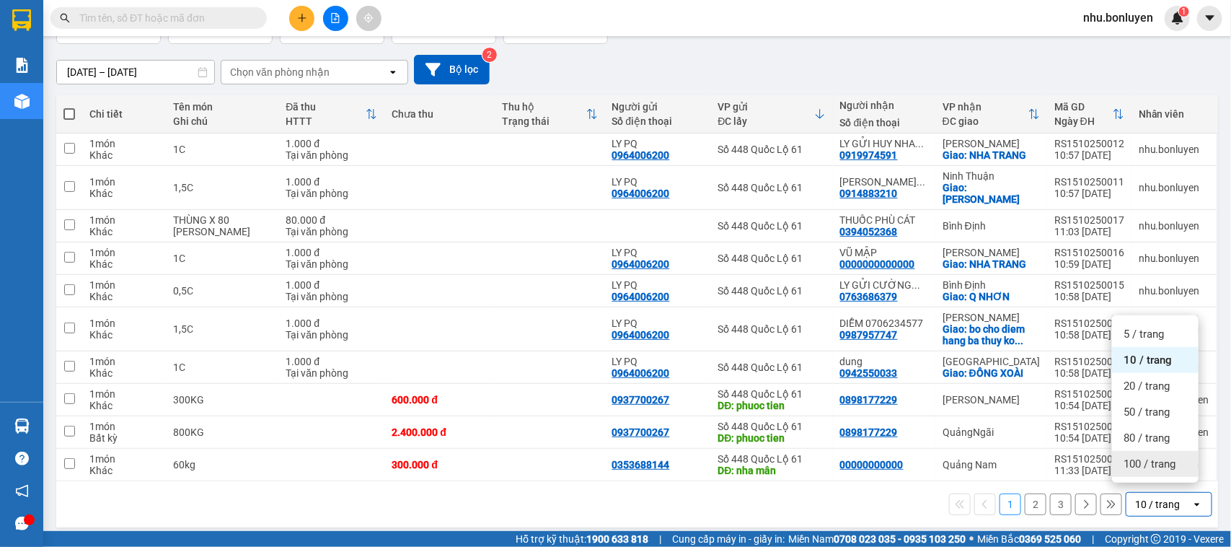
click at [1124, 460] on span "100 / trang" at bounding box center [1150, 464] width 52 height 14
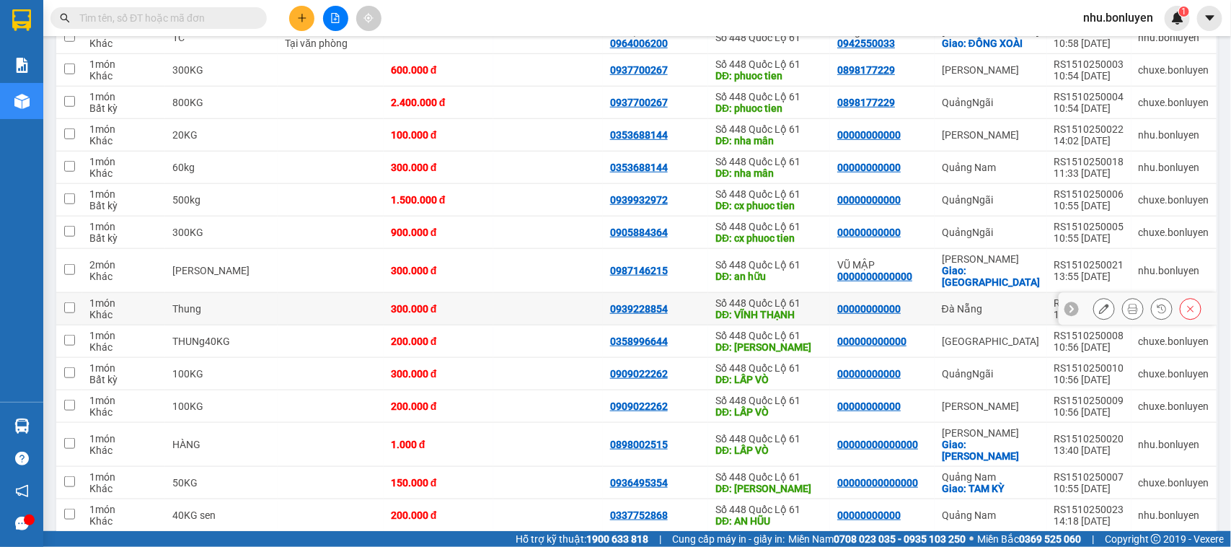
scroll to position [467, 0]
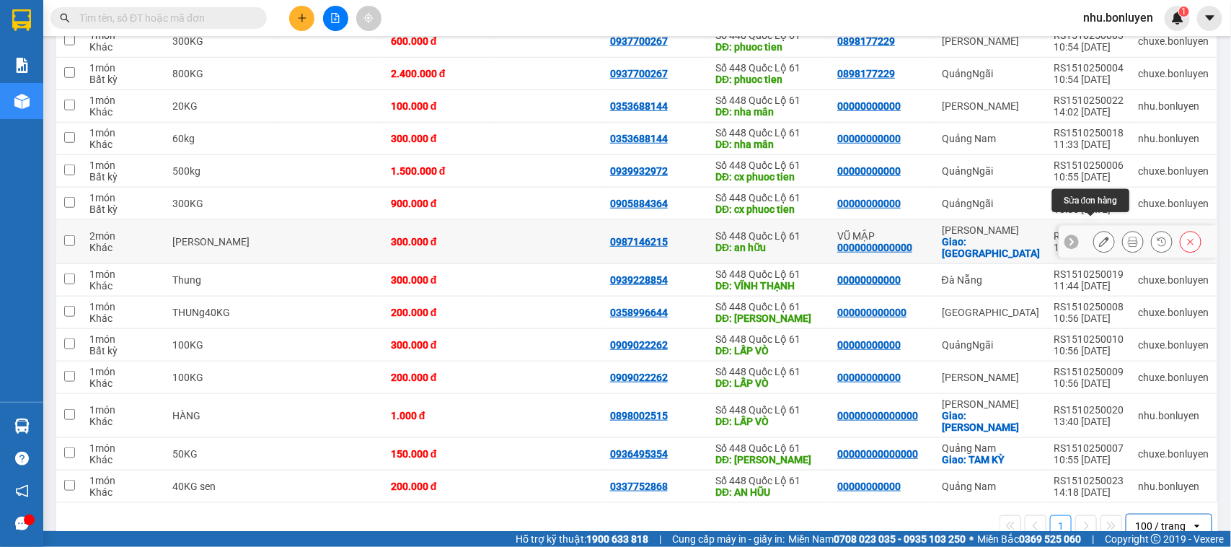
click at [1099, 237] on icon at bounding box center [1104, 242] width 10 height 10
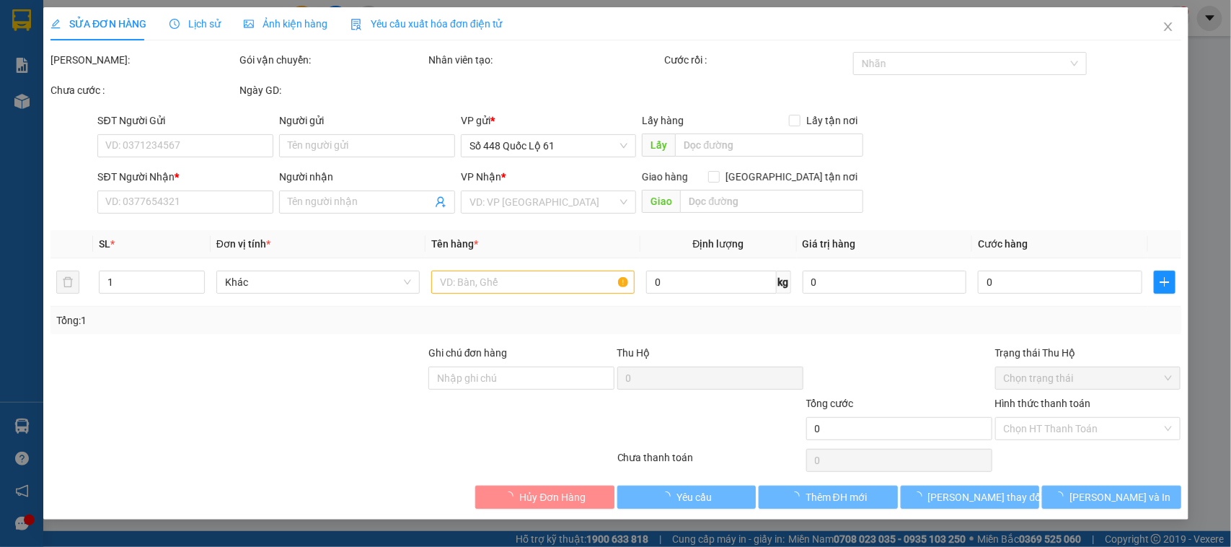
type input "0987146215"
type input "an hữu"
type input "0000000000000"
type input "VŨ MẬP"
checkbox input "true"
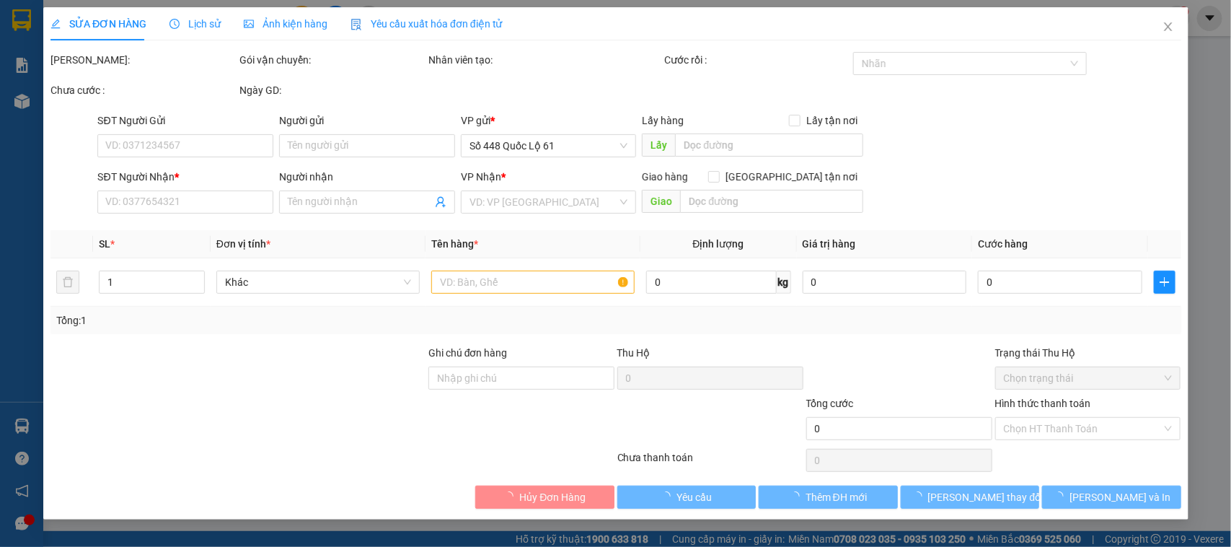
type input "[GEOGRAPHIC_DATA]"
type input "300.000"
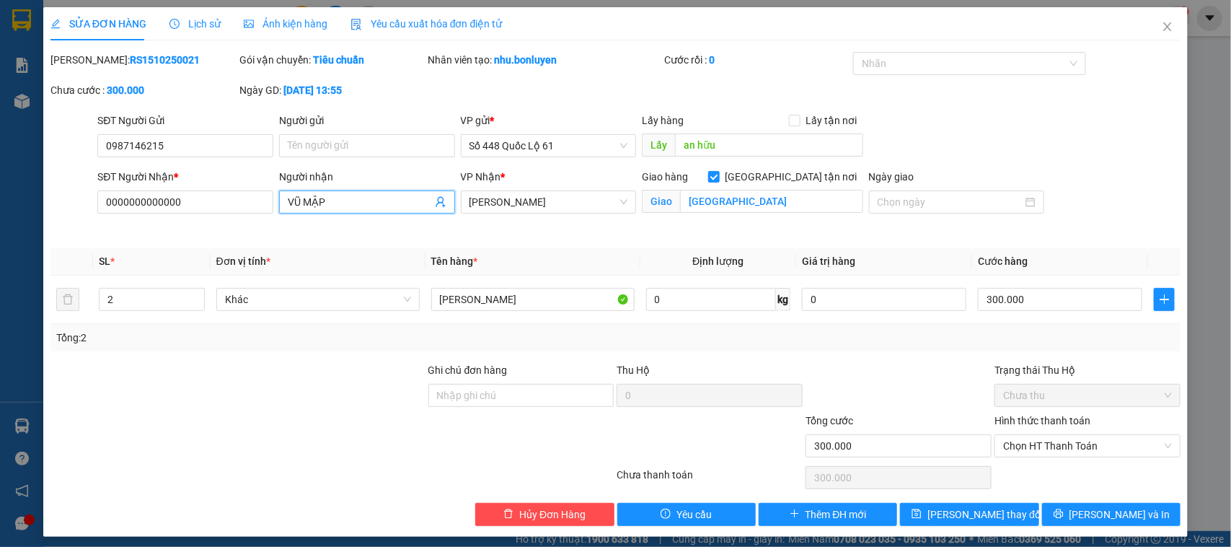
drag, startPoint x: 344, startPoint y: 206, endPoint x: 260, endPoint y: 213, distance: 84.0
click at [270, 213] on div "SĐT Người Nhận * 0000000000000 Người nhận VŨ MẬP VŨ MẬP VP Nhận * Khánh Hoà G…" at bounding box center [638, 203] width 1089 height 68
drag, startPoint x: 172, startPoint y: 213, endPoint x: 25, endPoint y: 213, distance: 146.4
click at [36, 214] on div "SỬA ĐƠN HÀNG Lịch sử Ảnh kiện hàng Yêu cầu xuất hóa đơn điện tử Total Paid Fee …" at bounding box center [615, 273] width 1231 height 547
click at [664, 149] on div "Lấy an hữu" at bounding box center [752, 145] width 221 height 23
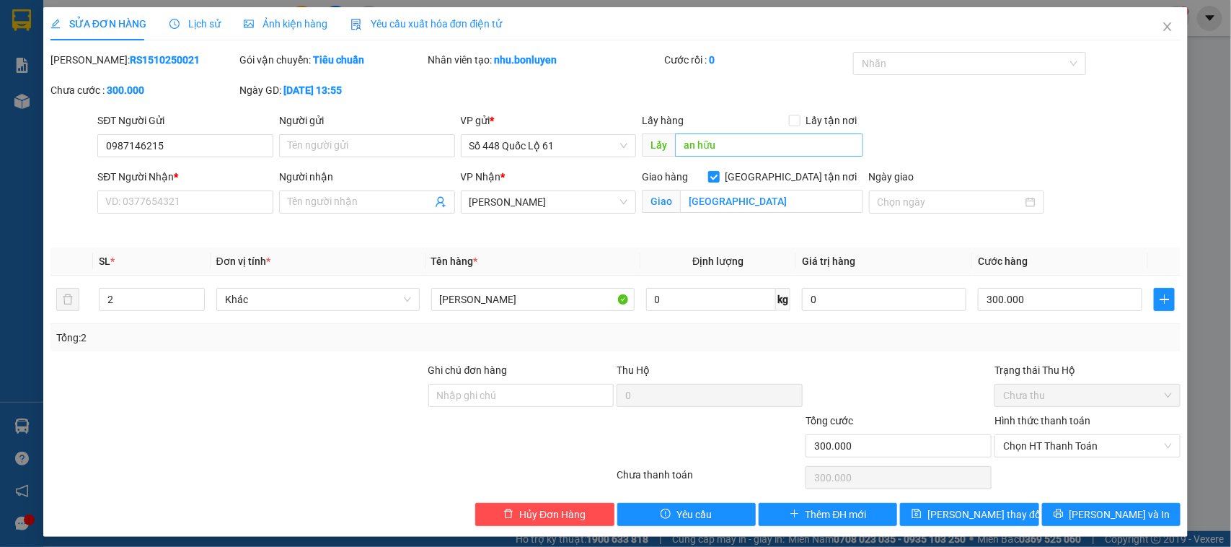
scroll to position [8, 0]
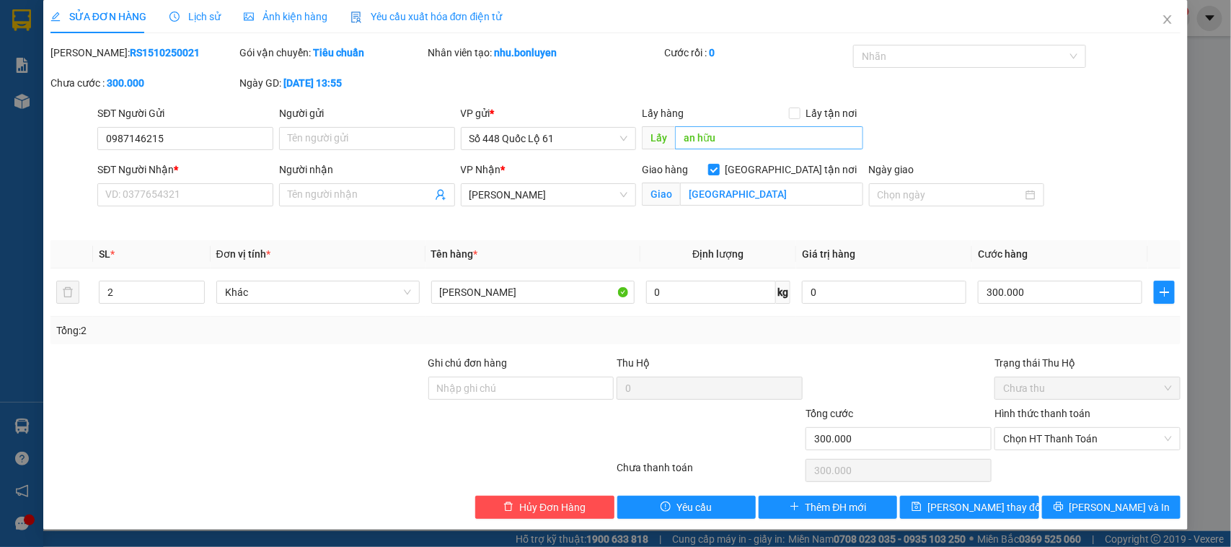
click at [730, 138] on input "an hữu" at bounding box center [769, 137] width 188 height 23
click at [723, 138] on input "an hữu" at bounding box center [769, 137] width 188 height 23
drag, startPoint x: 707, startPoint y: 138, endPoint x: 653, endPoint y: 146, distance: 54.0
click at [653, 146] on span "Lấy an hữu" at bounding box center [752, 137] width 221 height 23
type input "AN THỚI TRUNG"
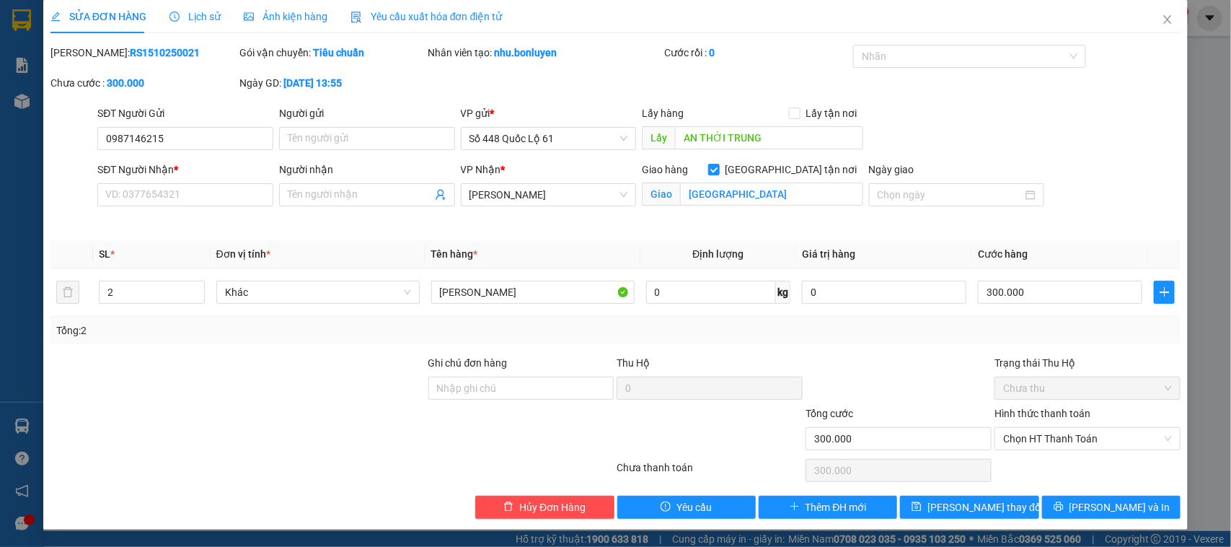
drag, startPoint x: 238, startPoint y: 209, endPoint x: 234, endPoint y: 197, distance: 12.8
click at [238, 206] on div "SĐT Người Nhận * VD: 0377654321" at bounding box center [185, 187] width 176 height 50
click at [234, 197] on input "SĐT Người Nhận *" at bounding box center [185, 194] width 176 height 23
type input "00000000000000"
type input "1"
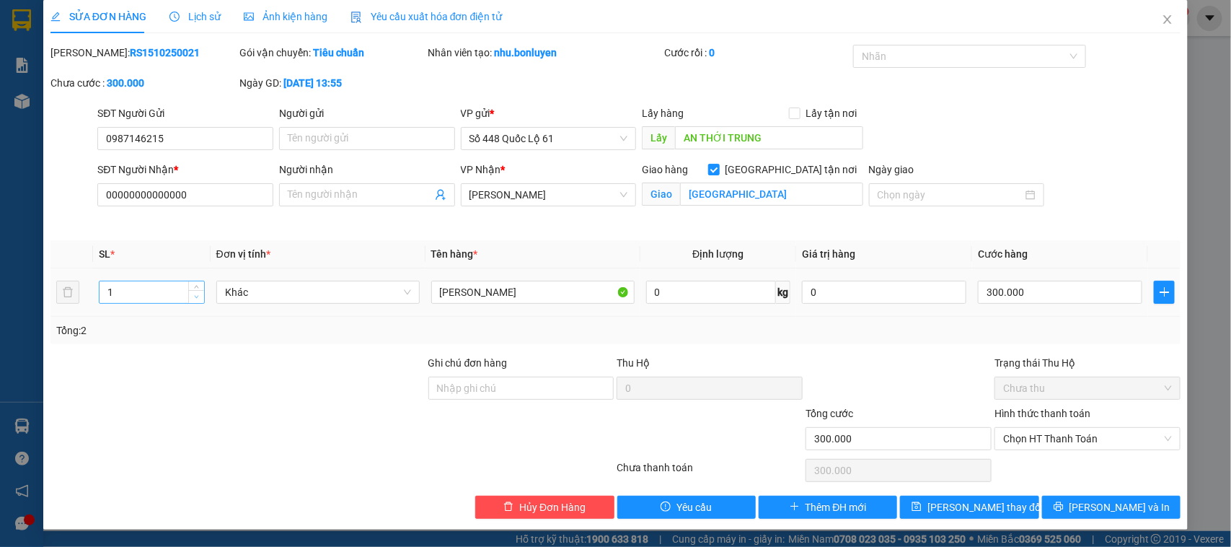
click at [199, 296] on span "Decrease Value" at bounding box center [196, 296] width 16 height 13
click at [950, 521] on div "SỬA ĐƠN HÀNG Lịch sử Ảnh kiện hàng Yêu cầu xuất hóa đơn điện tử Total Paid Fee …" at bounding box center [615, 264] width 1145 height 529
click at [959, 506] on span "Lưu thay đổi" at bounding box center [985, 507] width 115 height 16
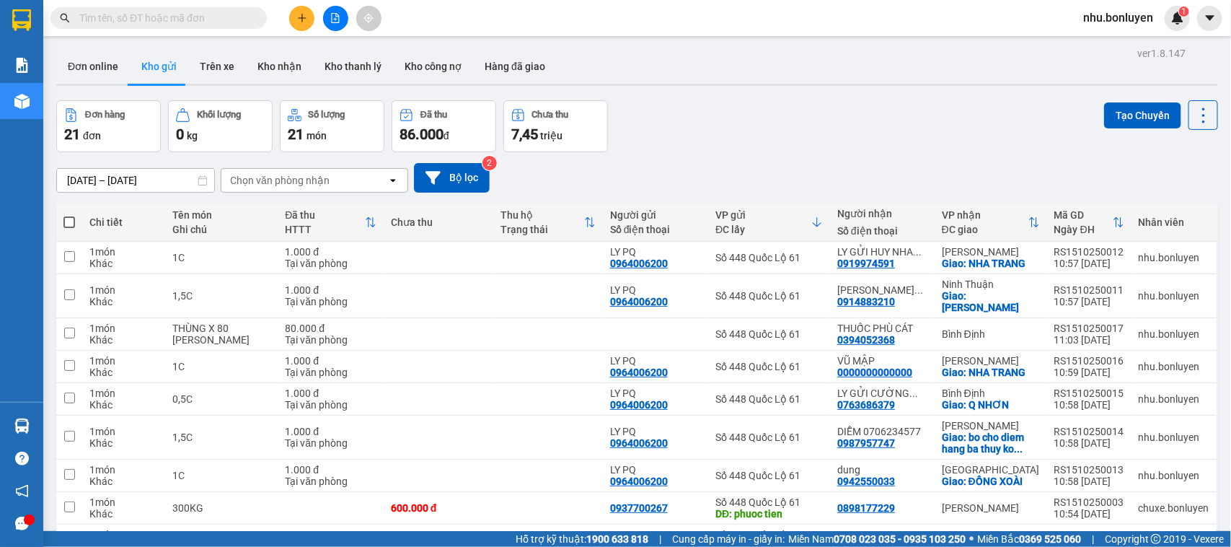
click at [452, 160] on div "13/10/2025 – 15/10/2025 Press the down arrow key to interact with the calendar …" at bounding box center [637, 177] width 1162 height 51
click at [448, 181] on button "Bộ lọc" at bounding box center [452, 178] width 76 height 30
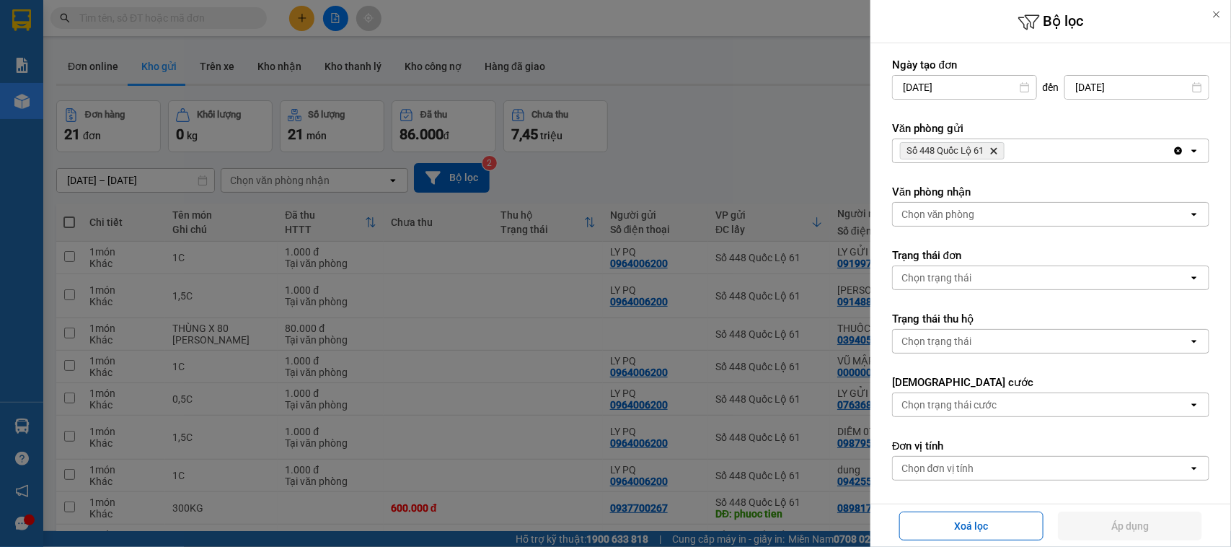
click at [808, 117] on div at bounding box center [615, 273] width 1231 height 547
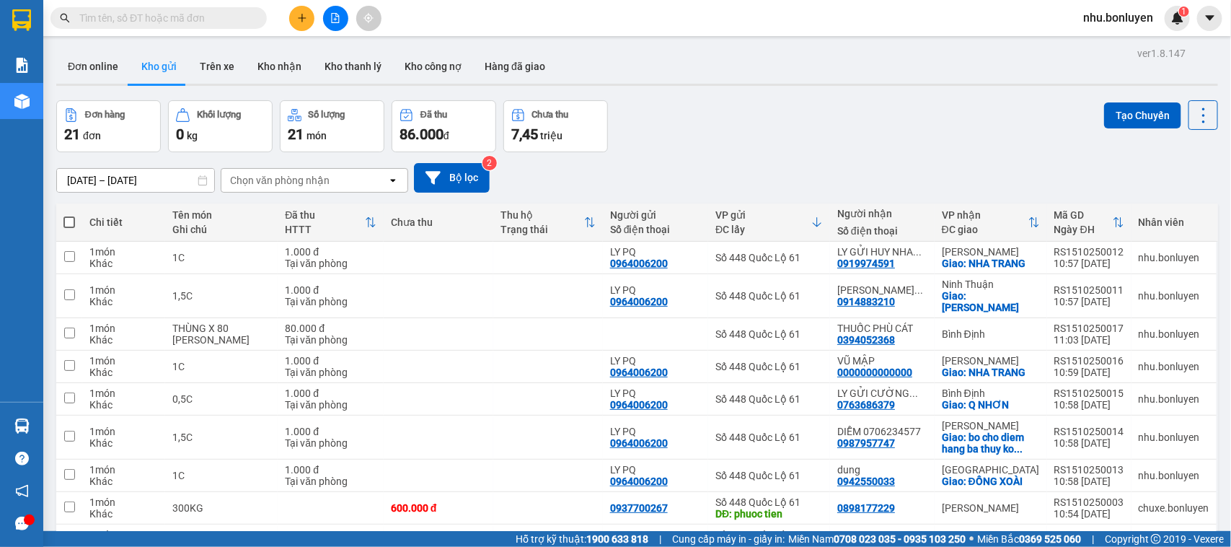
click at [1221, 9] on span at bounding box center [1209, 18] width 25 height 25
click at [1217, 12] on button at bounding box center [1209, 18] width 25 height 25
click at [1194, 121] on icon at bounding box center [1204, 115] width 20 height 20
click at [907, 175] on div "13/10/2025 – 15/10/2025 Press the down arrow key to interact with the calendar …" at bounding box center [637, 178] width 1162 height 30
click at [1029, 221] on icon at bounding box center [1035, 222] width 12 height 12
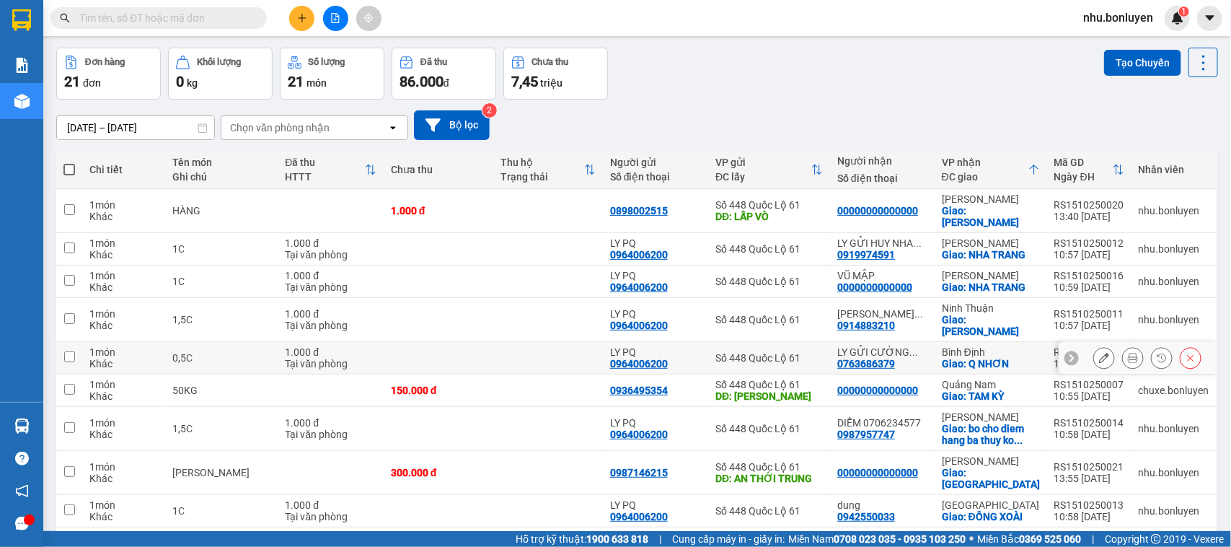
scroll to position [90, 0]
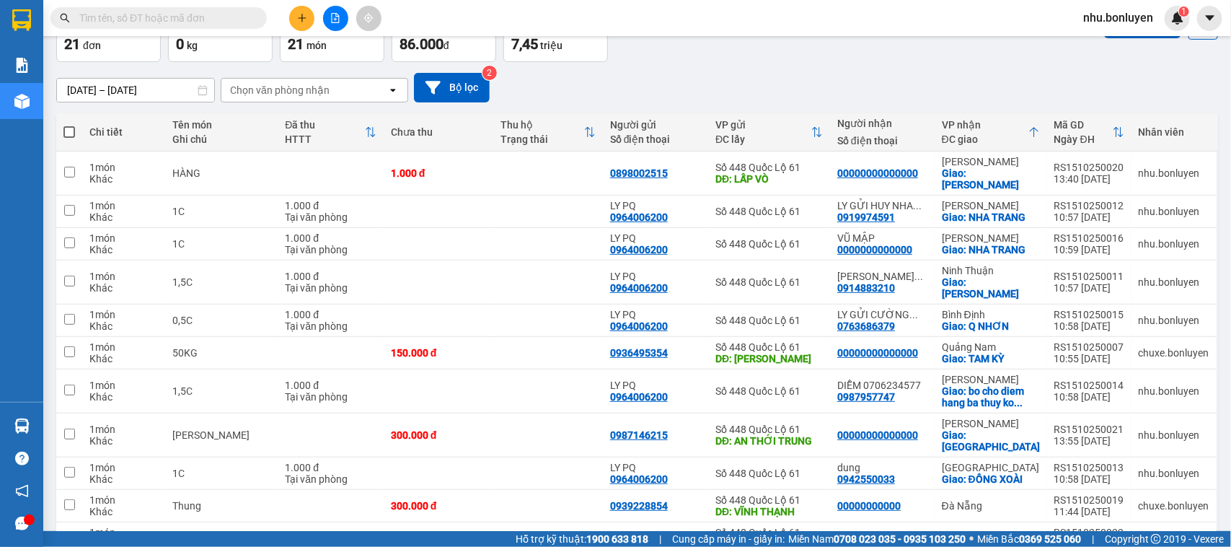
click at [1035, 130] on th "VP nhận ĐC giao" at bounding box center [991, 132] width 113 height 38
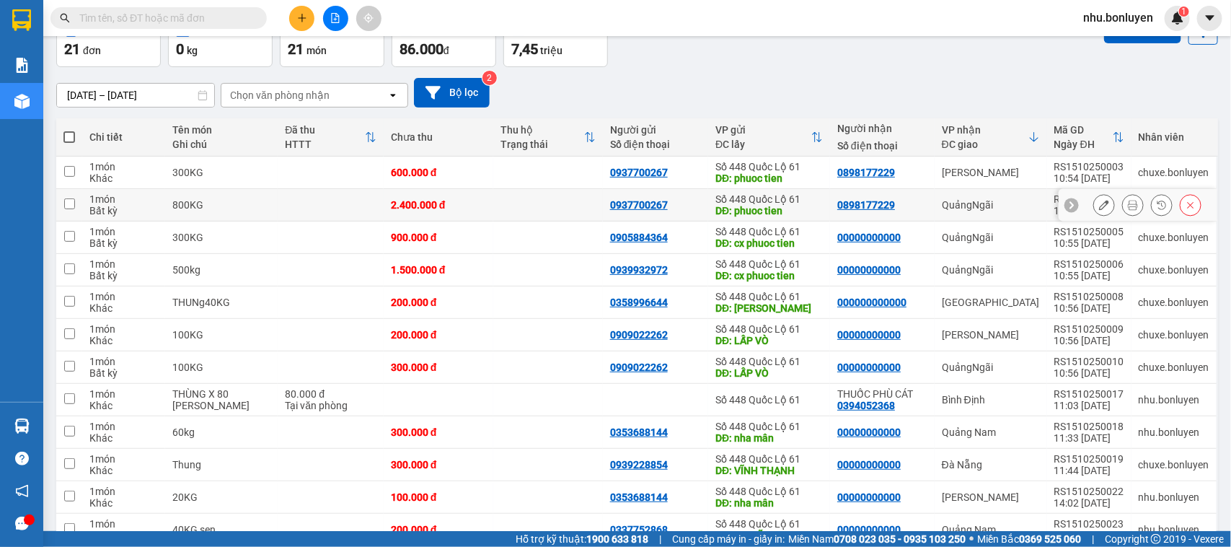
scroll to position [0, 0]
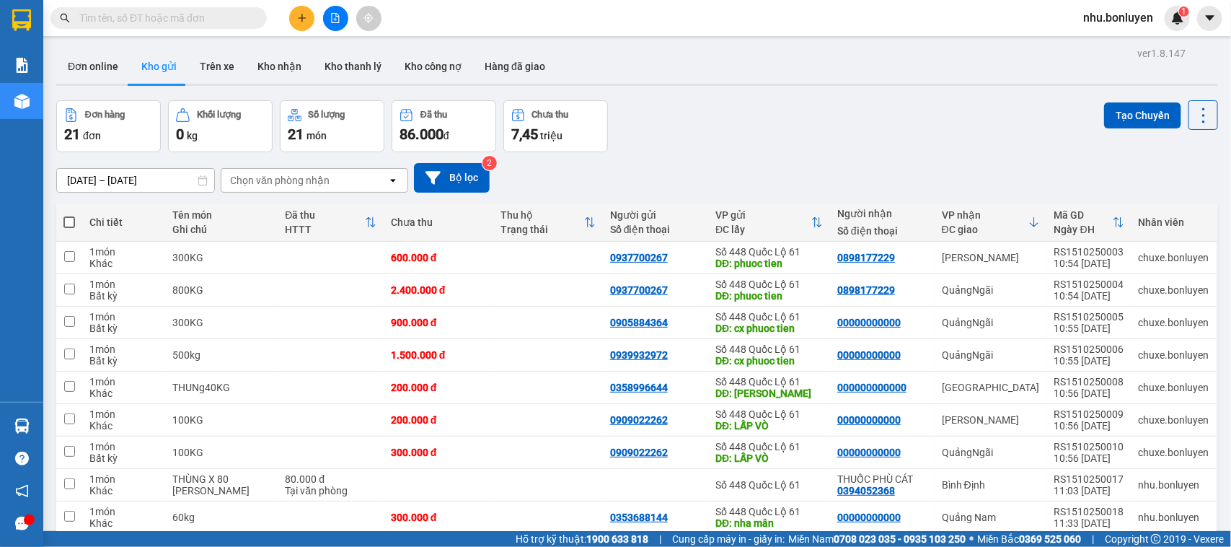
click at [1031, 221] on icon at bounding box center [1035, 222] width 12 height 12
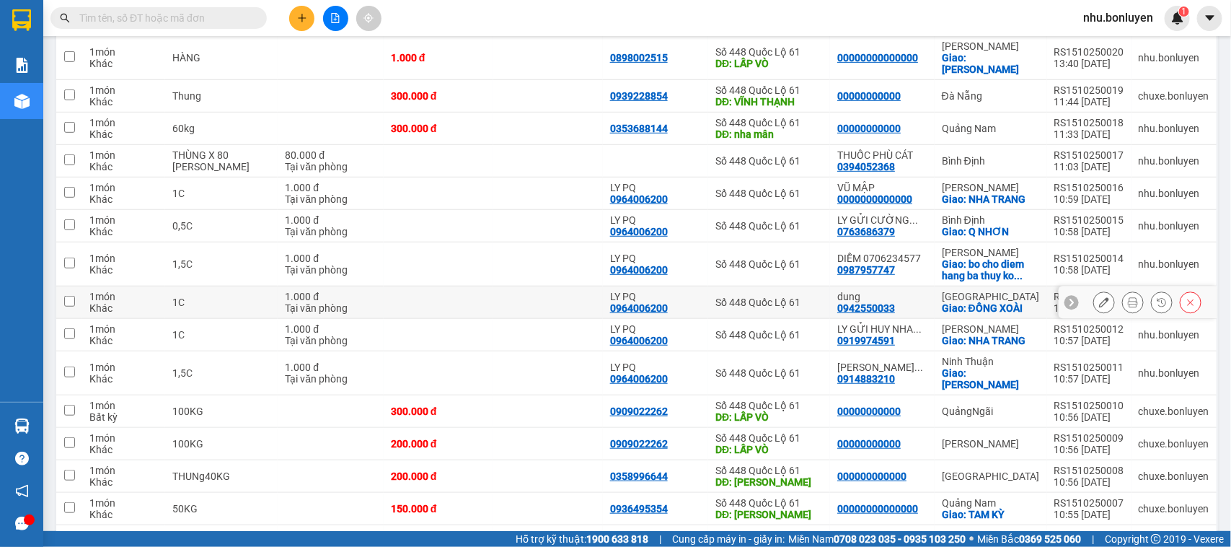
scroll to position [270, 0]
